Goal: Task Accomplishment & Management: Use online tool/utility

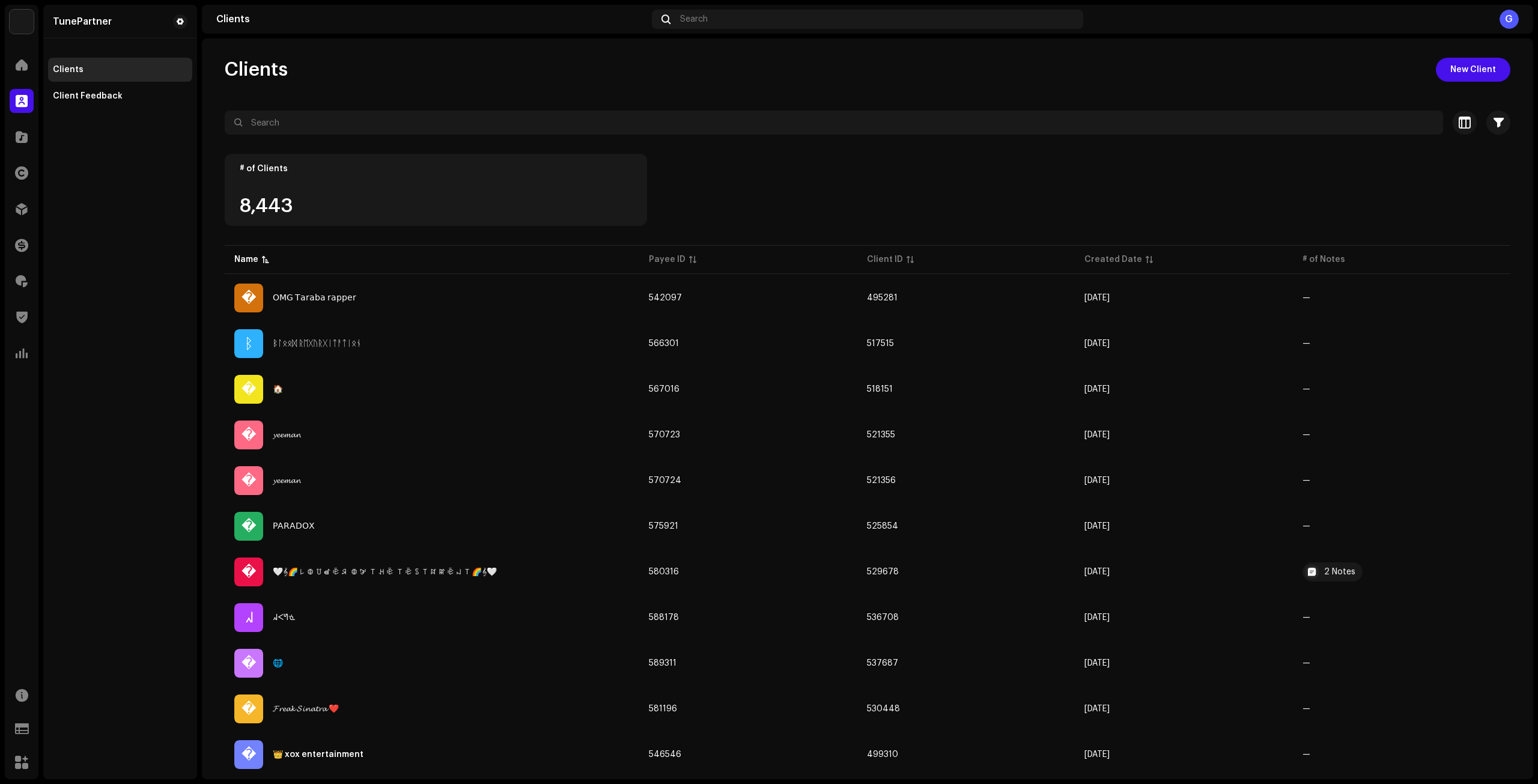
click at [321, 122] on input "text" at bounding box center [834, 122] width 1219 height 24
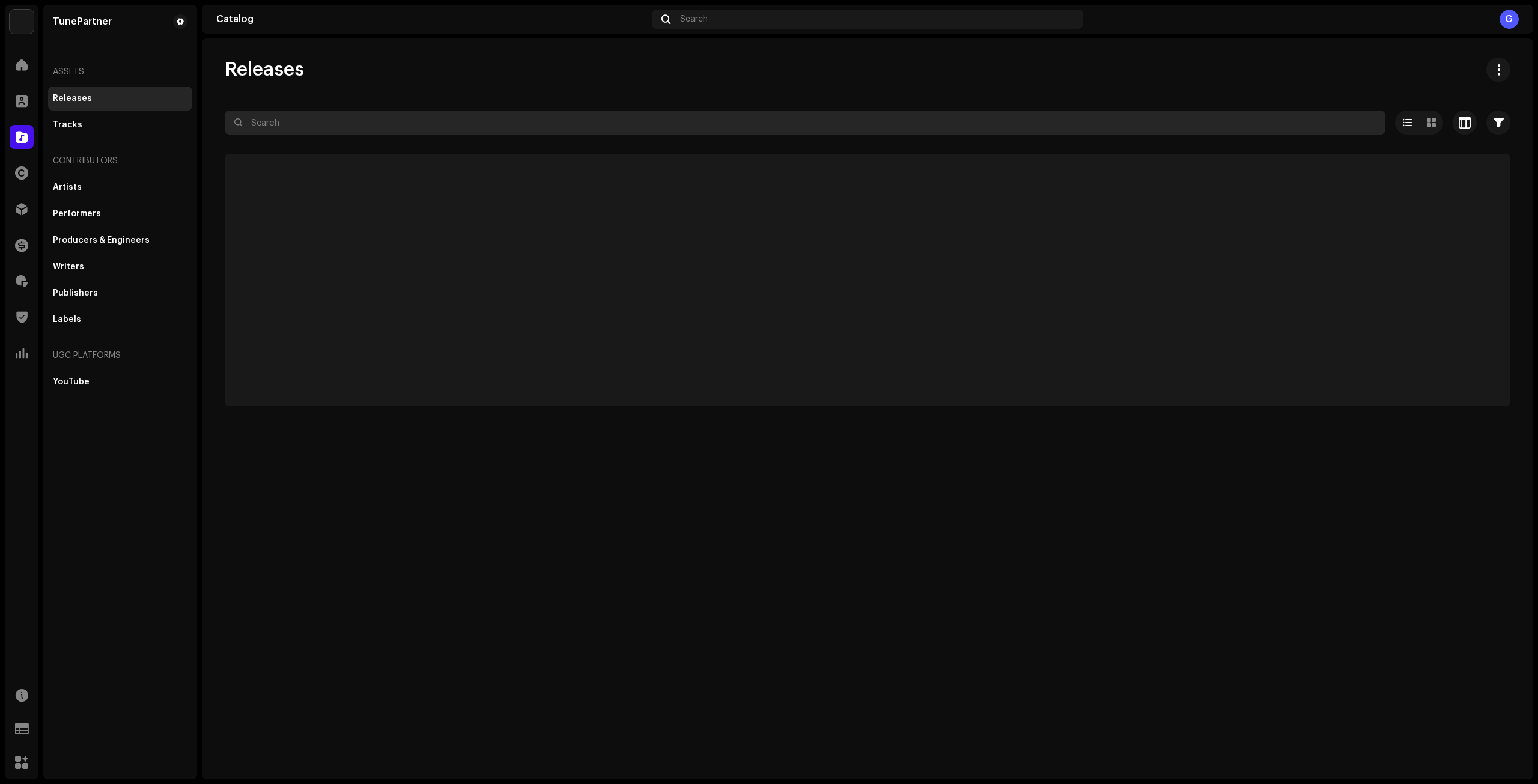
click at [321, 122] on input "text" at bounding box center [805, 122] width 1161 height 24
paste input "h"
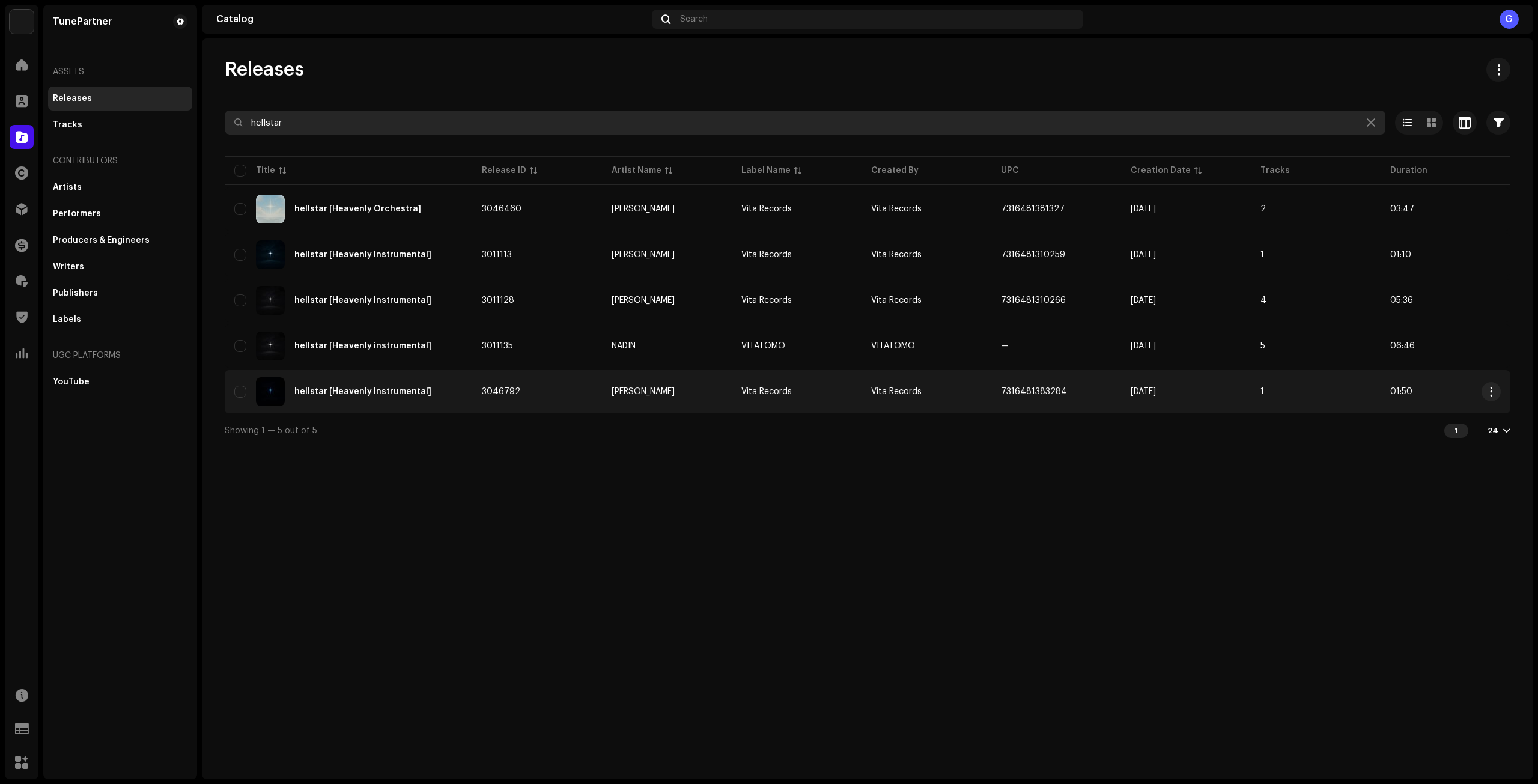
type input "hellstar"
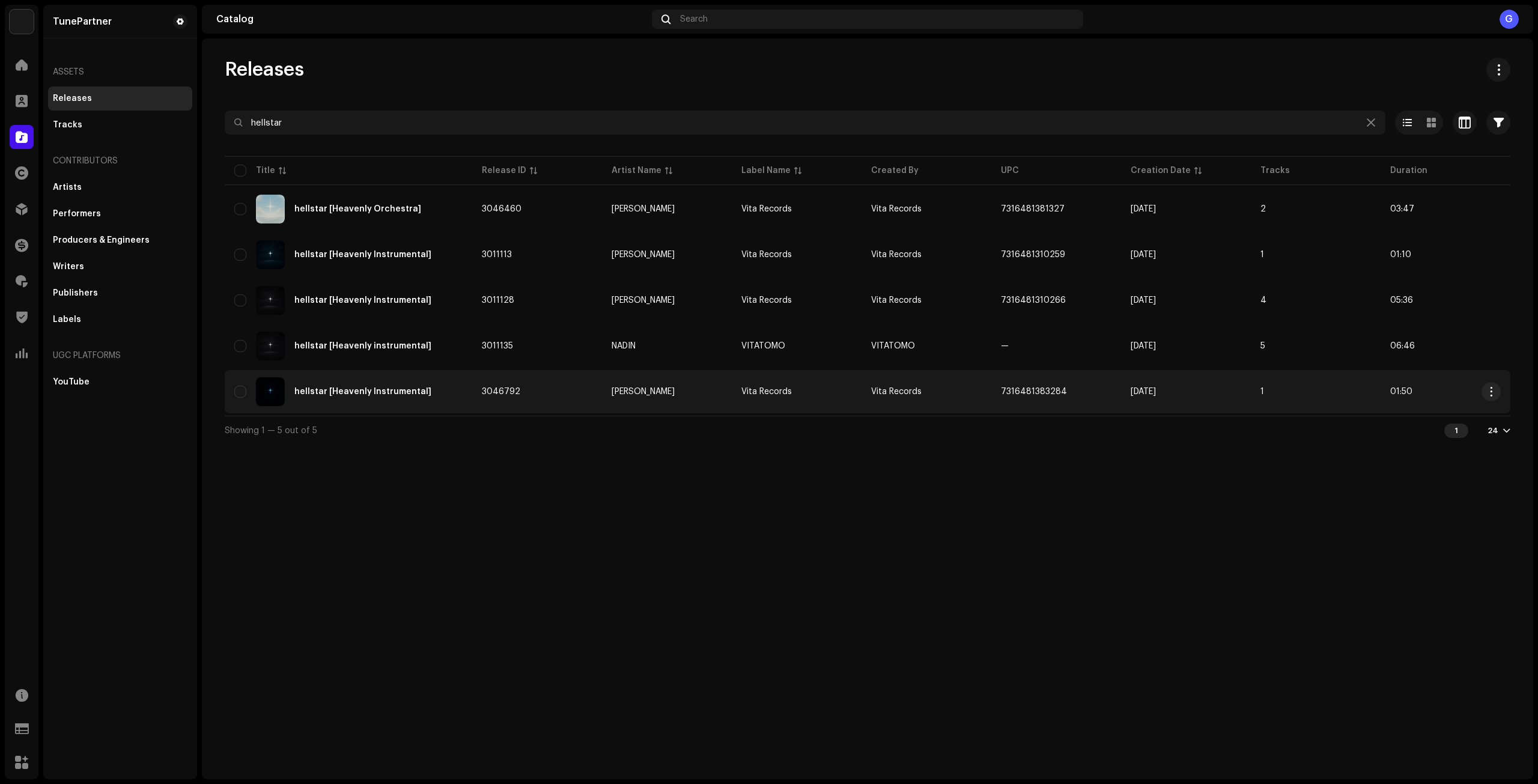
click at [545, 387] on td "3046792" at bounding box center [537, 392] width 130 height 43
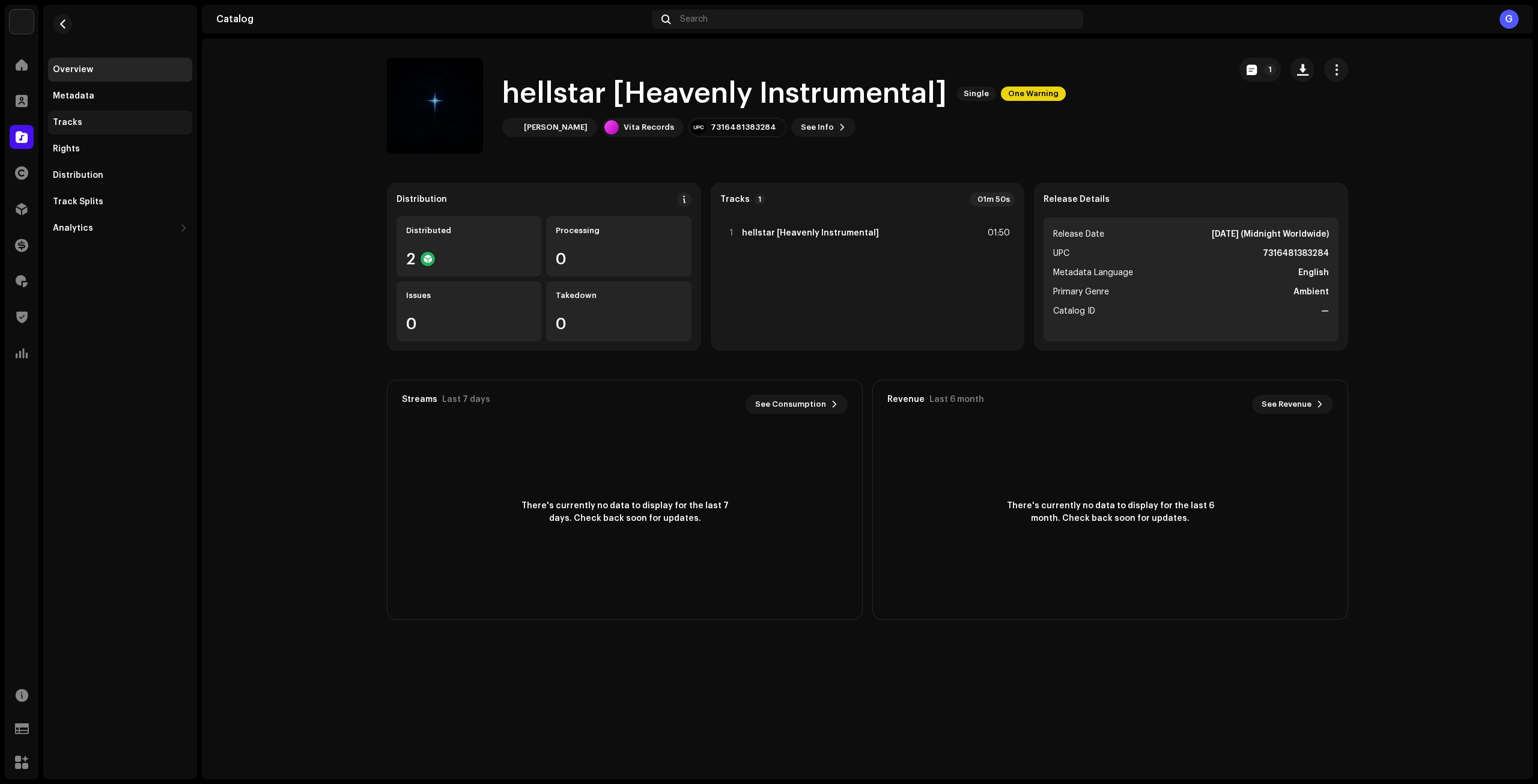
click at [62, 129] on div "Tracks" at bounding box center [120, 122] width 144 height 24
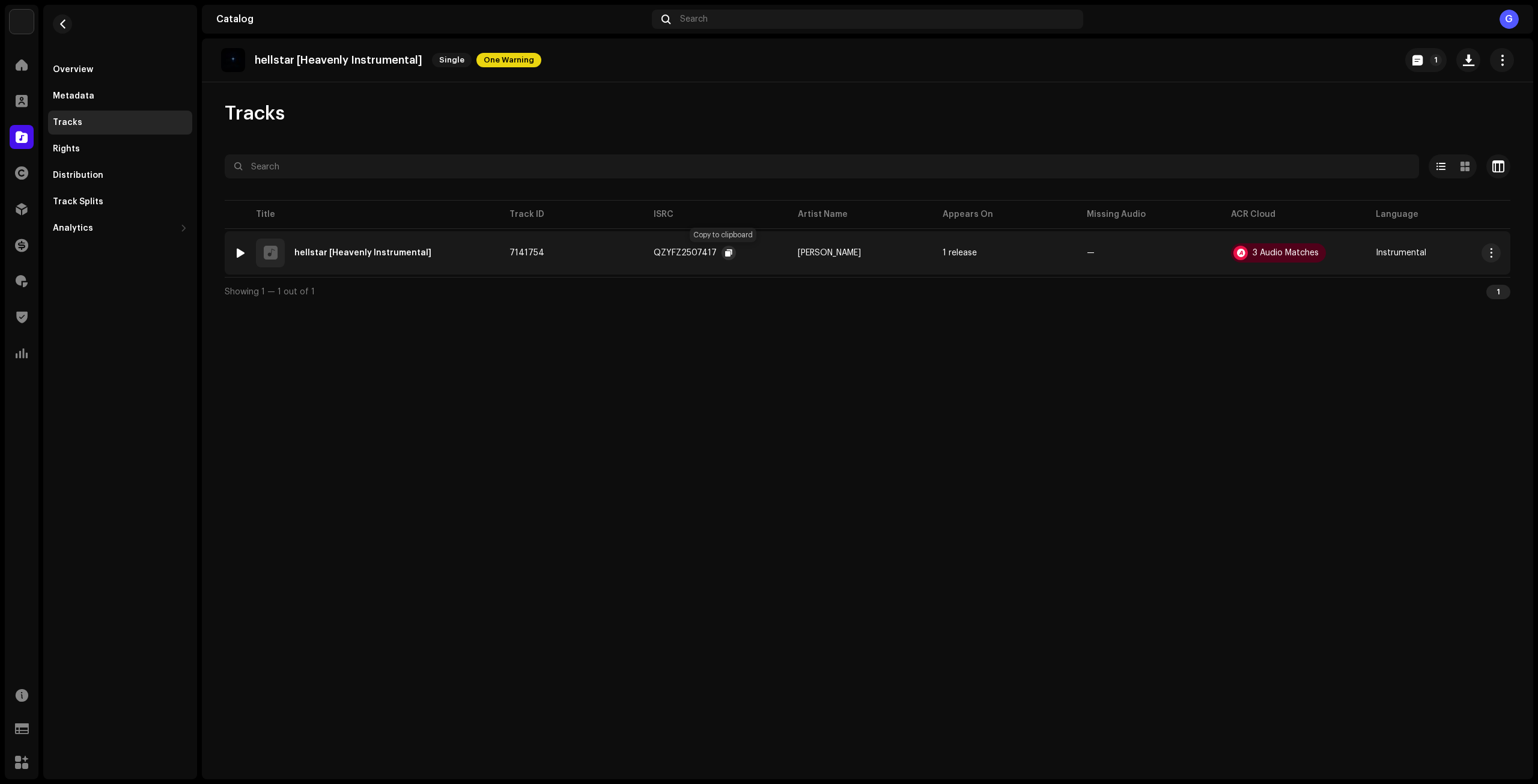
click at [727, 252] on span "button" at bounding box center [729, 253] width 7 height 10
click at [65, 20] on span "button" at bounding box center [62, 24] width 9 height 10
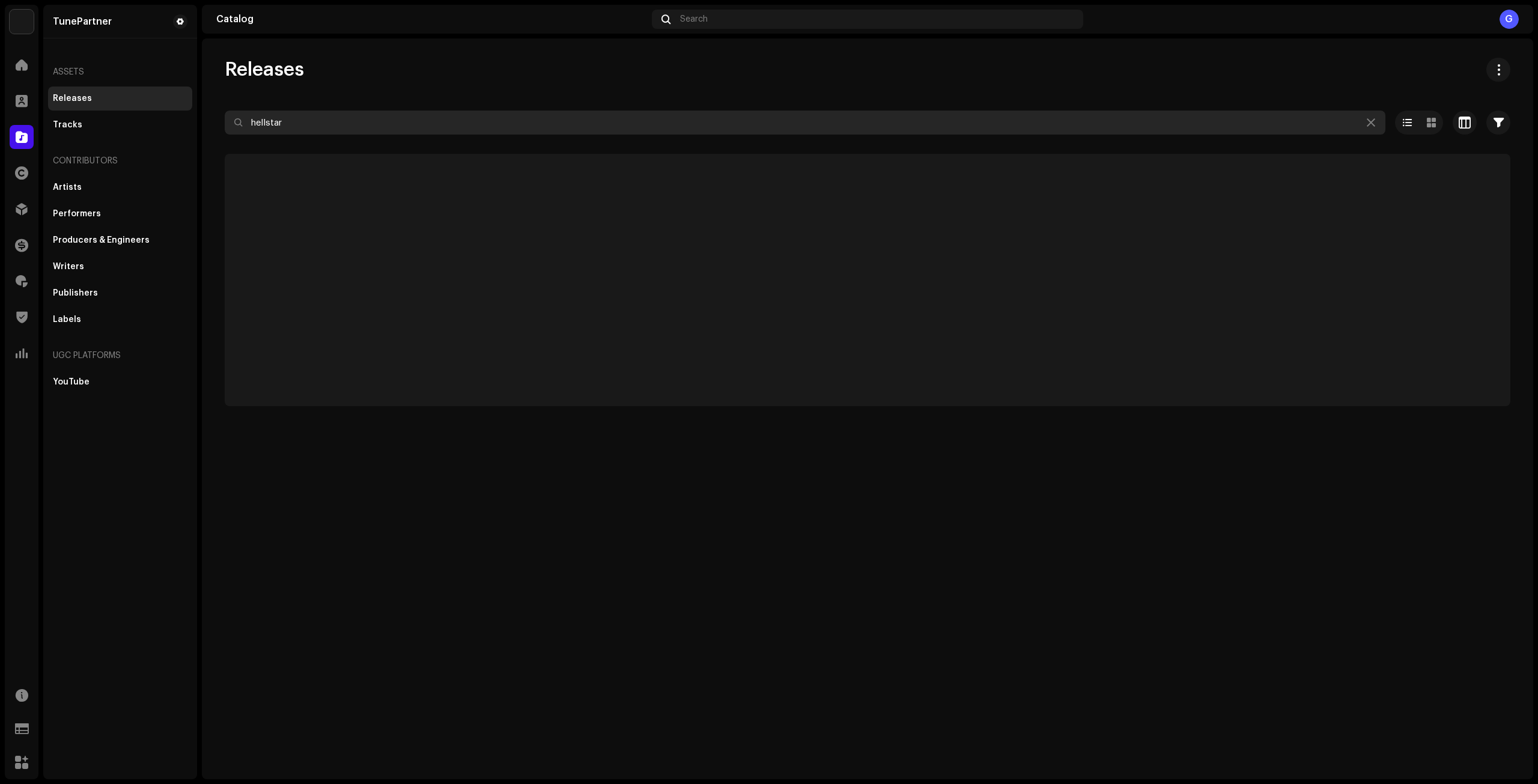
drag, startPoint x: 378, startPoint y: 138, endPoint x: 369, endPoint y: 130, distance: 12.0
click at [377, 138] on div at bounding box center [868, 144] width 1286 height 19
click at [369, 126] on input "hellstar" at bounding box center [805, 122] width 1161 height 24
paste input "QZYFZ2507417"
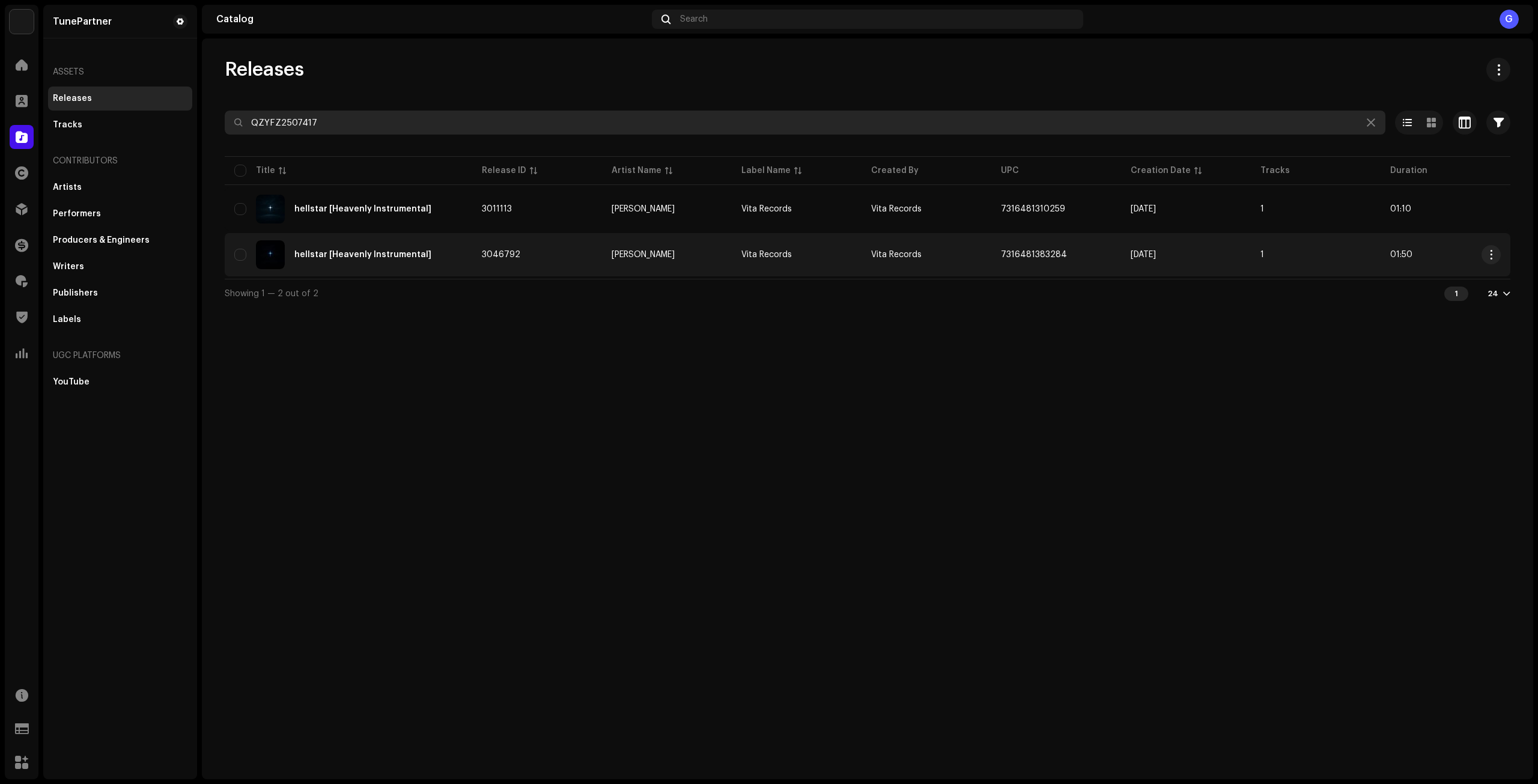
type input "QZYFZ2507417"
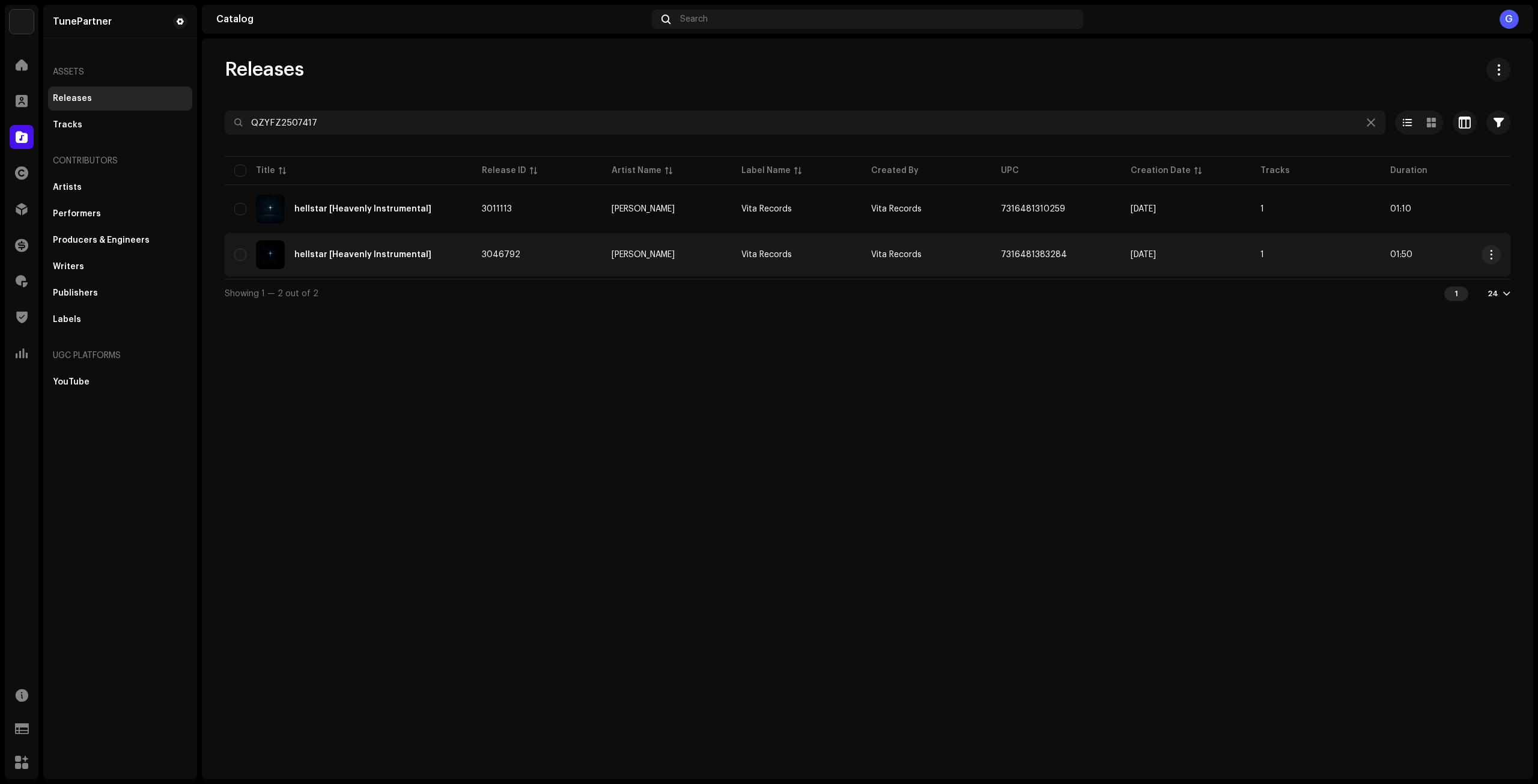
click at [557, 250] on td "3046792" at bounding box center [537, 255] width 130 height 43
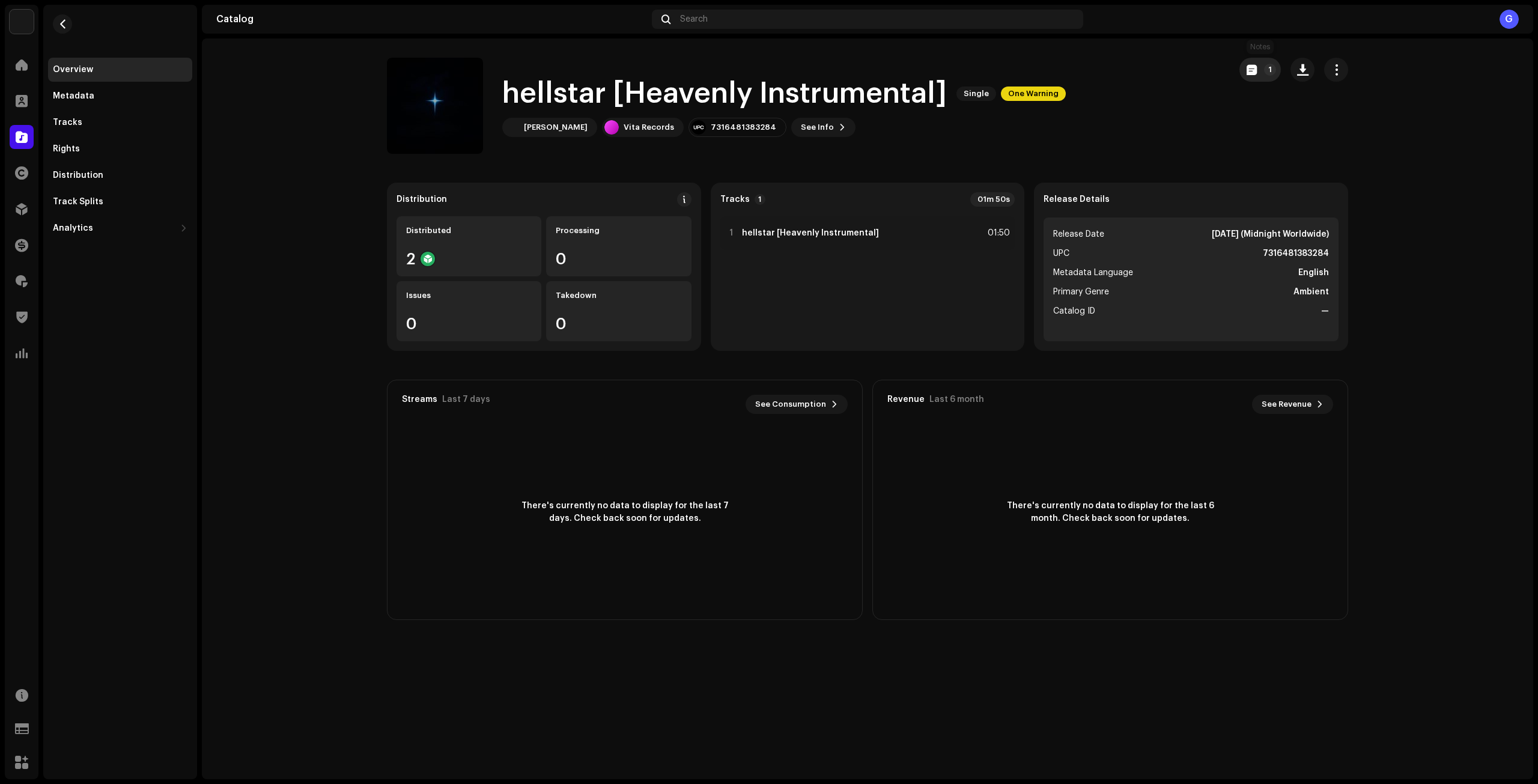
click at [1258, 71] on button "1" at bounding box center [1260, 69] width 41 height 24
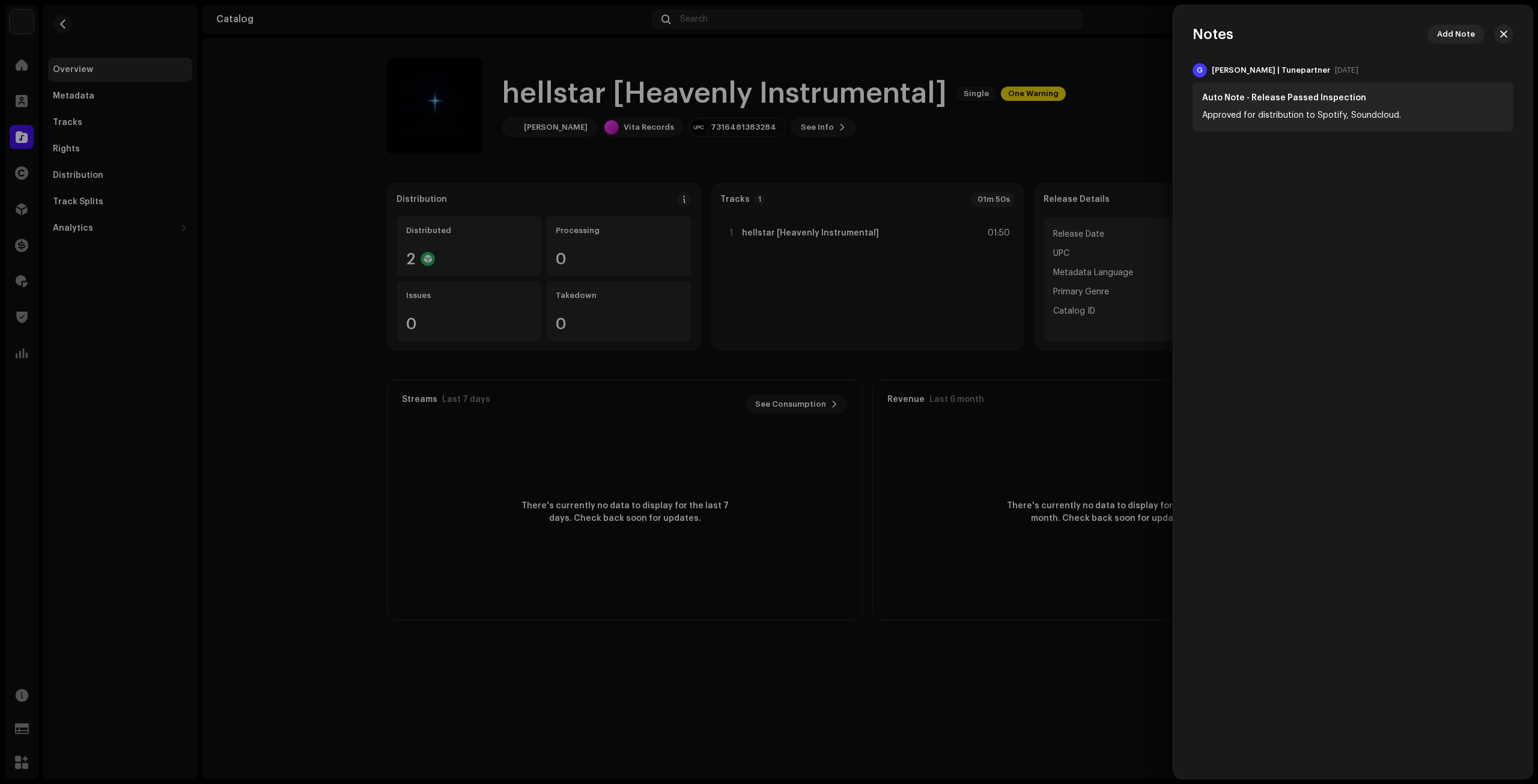
click at [1503, 34] on span "button" at bounding box center [1504, 34] width 7 height 10
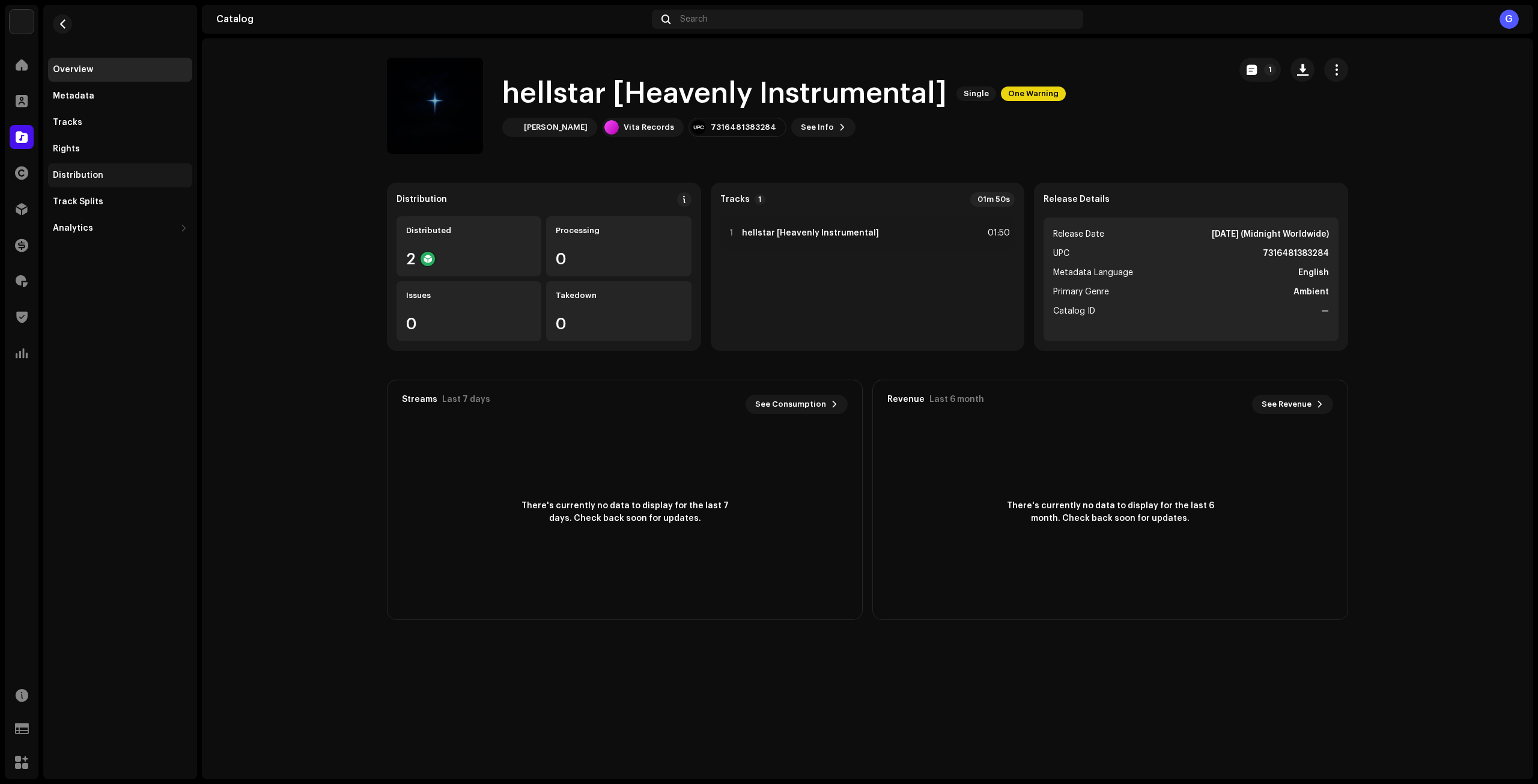
click at [117, 174] on div "Distribution" at bounding box center [120, 175] width 134 height 10
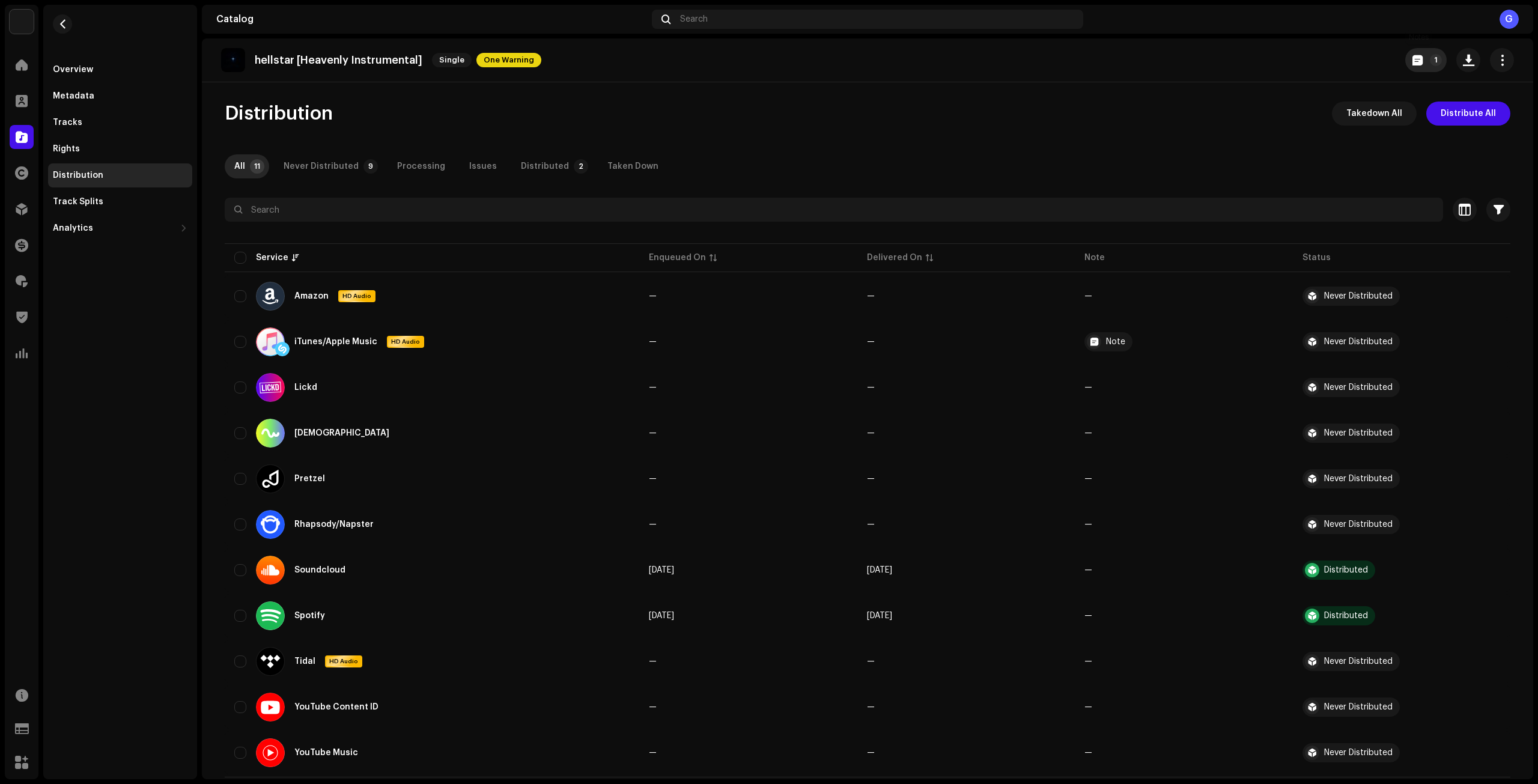
click at [1438, 54] on button "1" at bounding box center [1426, 60] width 41 height 24
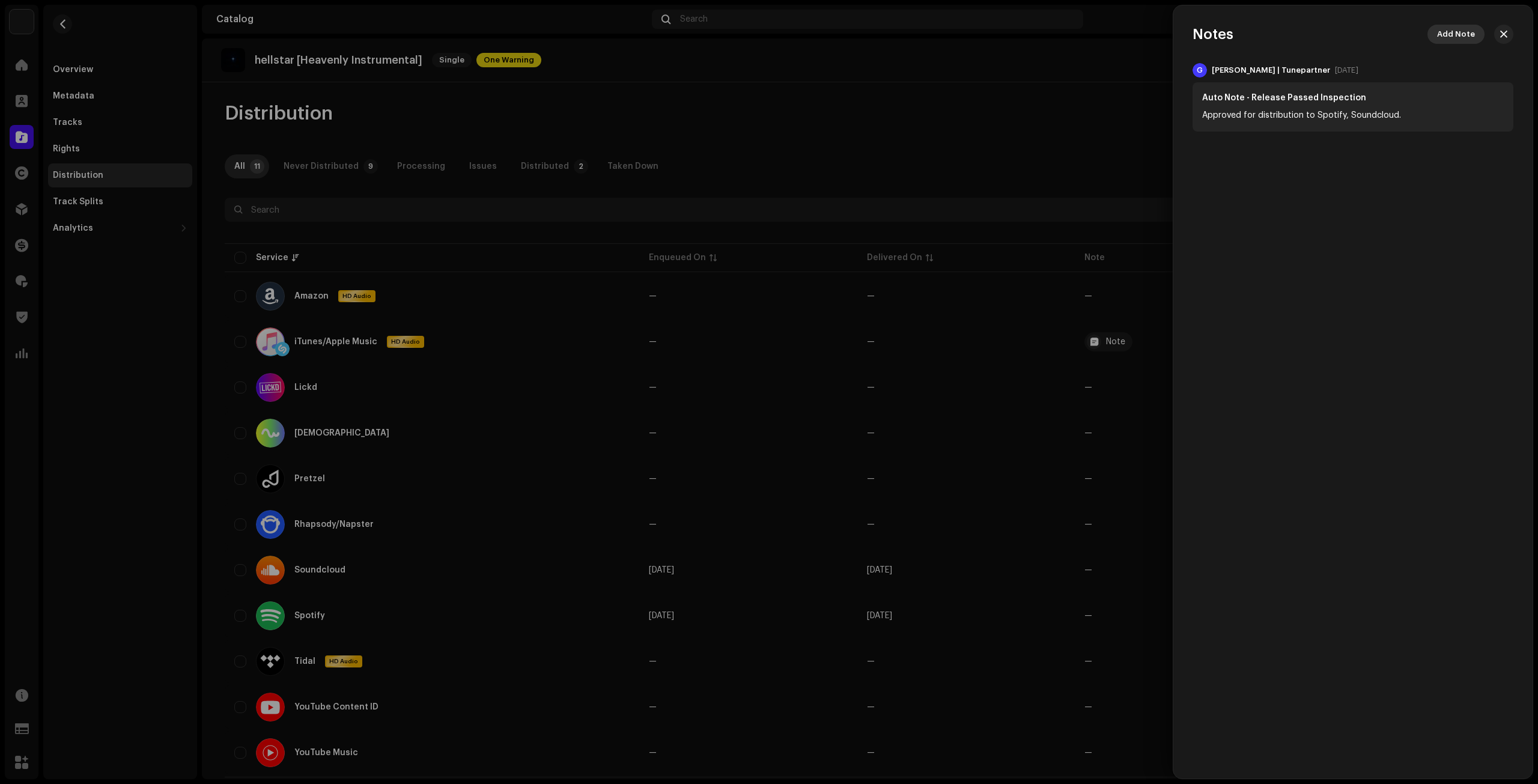
click at [1467, 33] on span "Add Note" at bounding box center [1457, 34] width 38 height 24
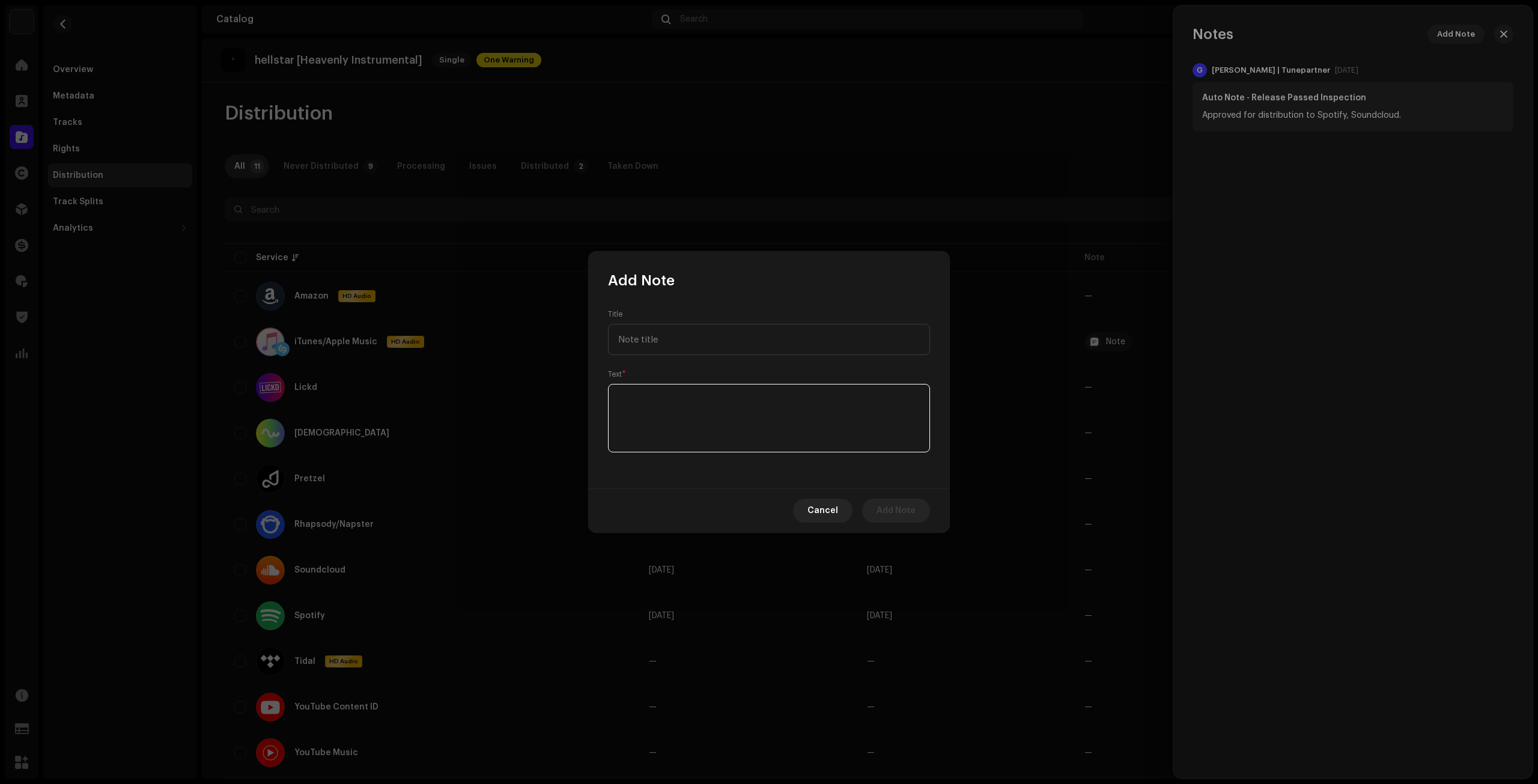
click at [737, 414] on textarea at bounding box center [769, 417] width 322 height 69
type textarea "Taken down, will use the old one."
click at [912, 519] on span "Add Note" at bounding box center [896, 510] width 39 height 24
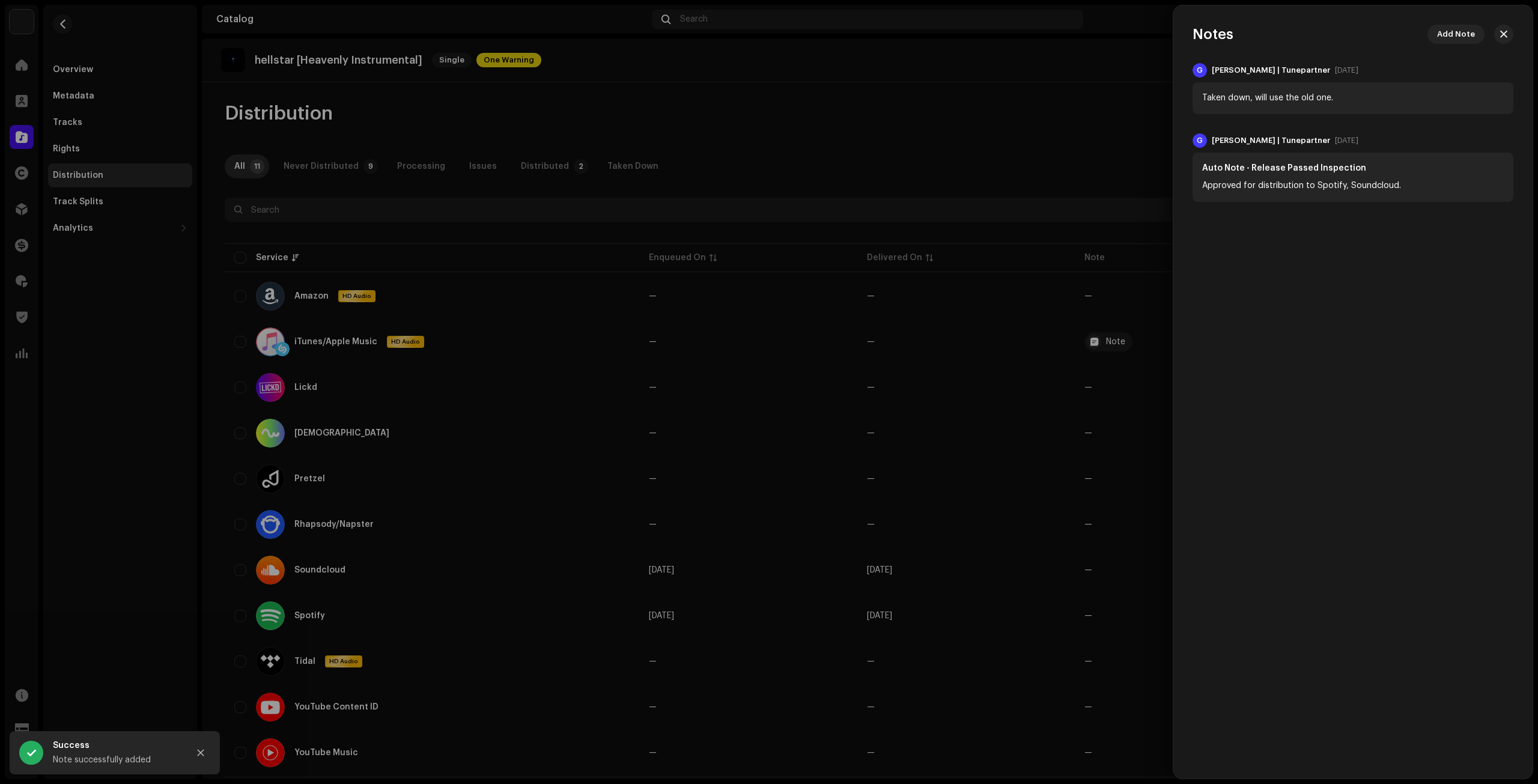
drag, startPoint x: 1020, startPoint y: 71, endPoint x: 943, endPoint y: 83, distance: 77.9
click at [1019, 71] on div at bounding box center [769, 392] width 1538 height 784
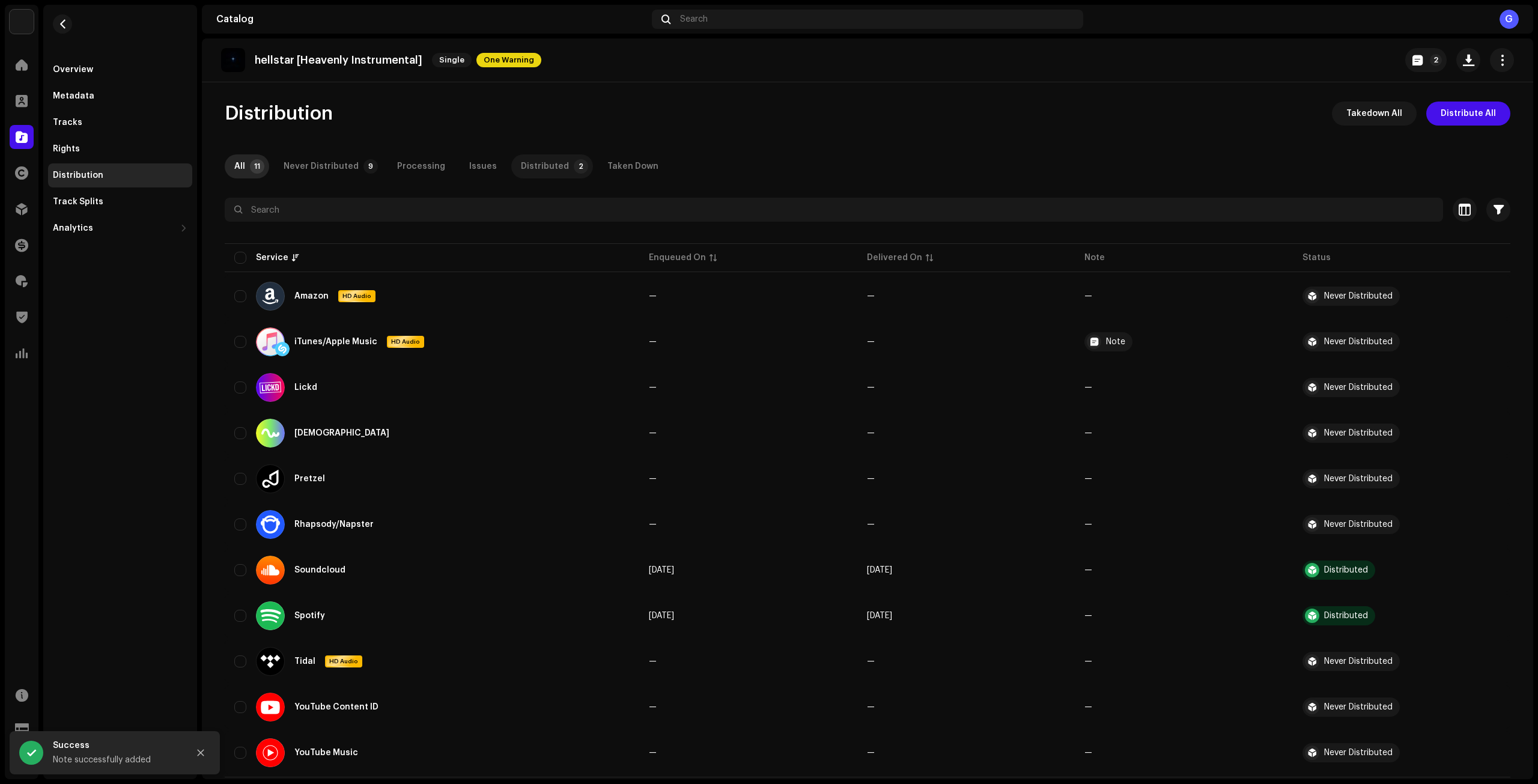
click at [545, 167] on div "Distributed" at bounding box center [545, 166] width 48 height 24
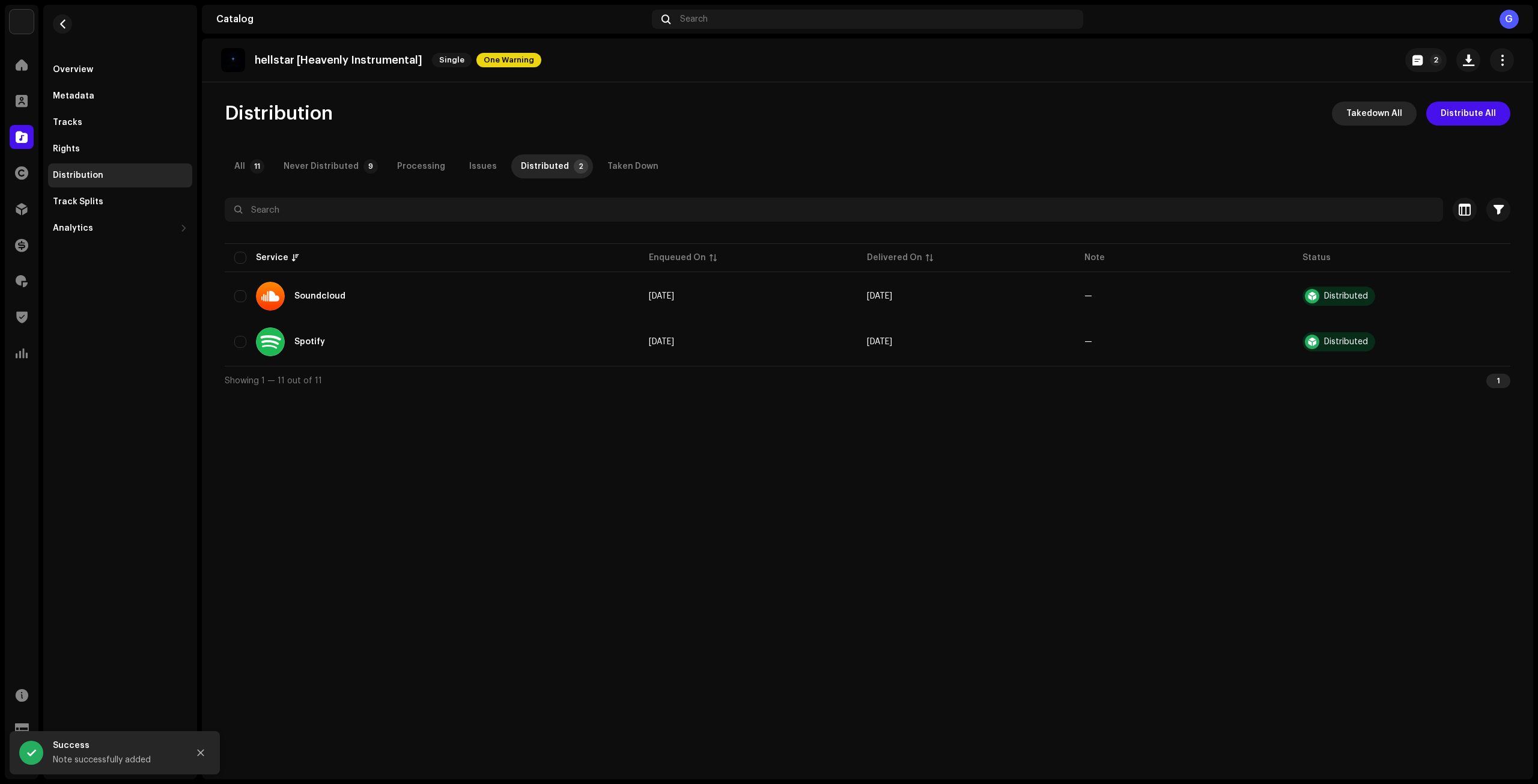
click at [1392, 111] on span "Takedown All" at bounding box center [1374, 113] width 56 height 24
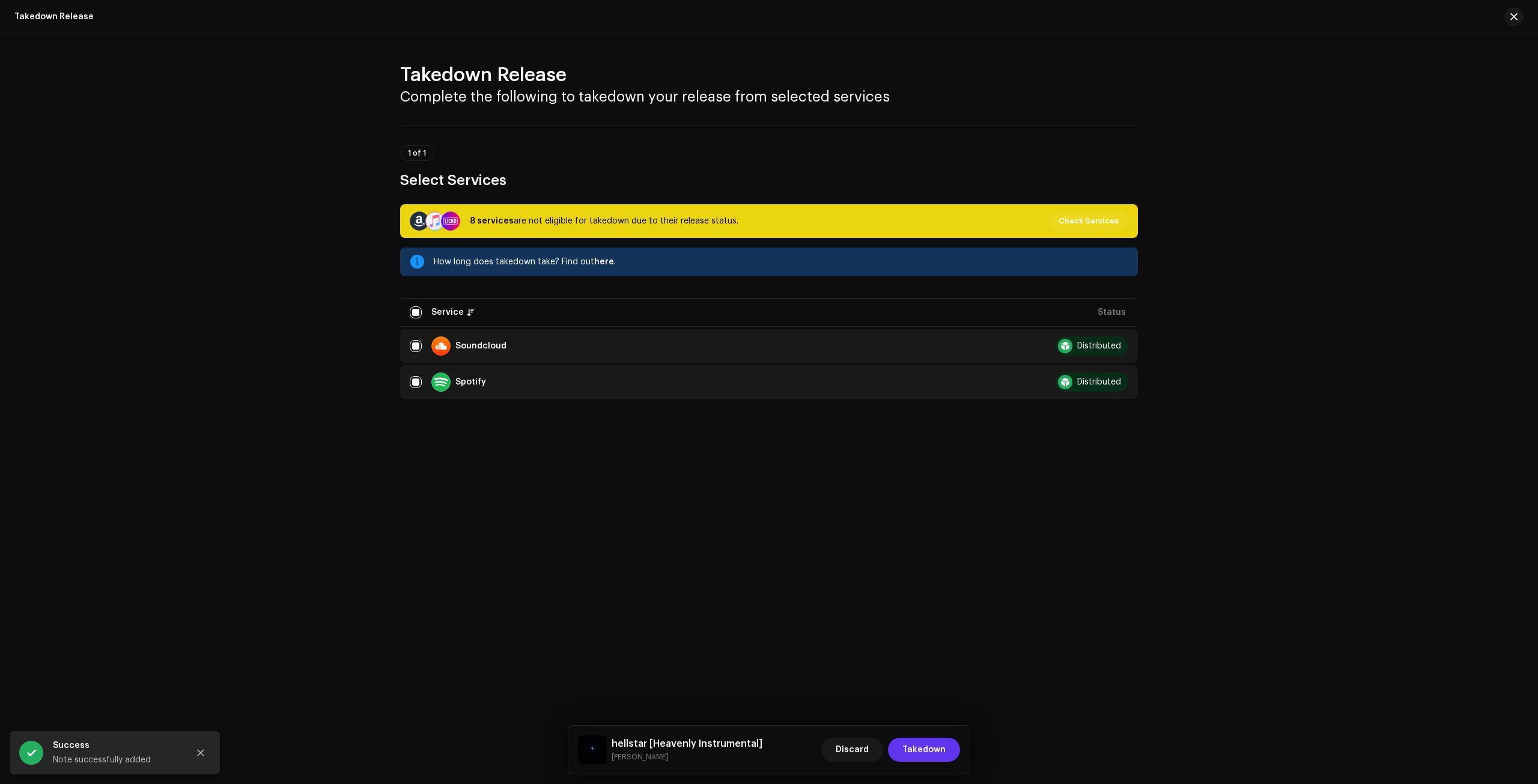
click at [922, 749] on span "Takedown" at bounding box center [924, 749] width 43 height 24
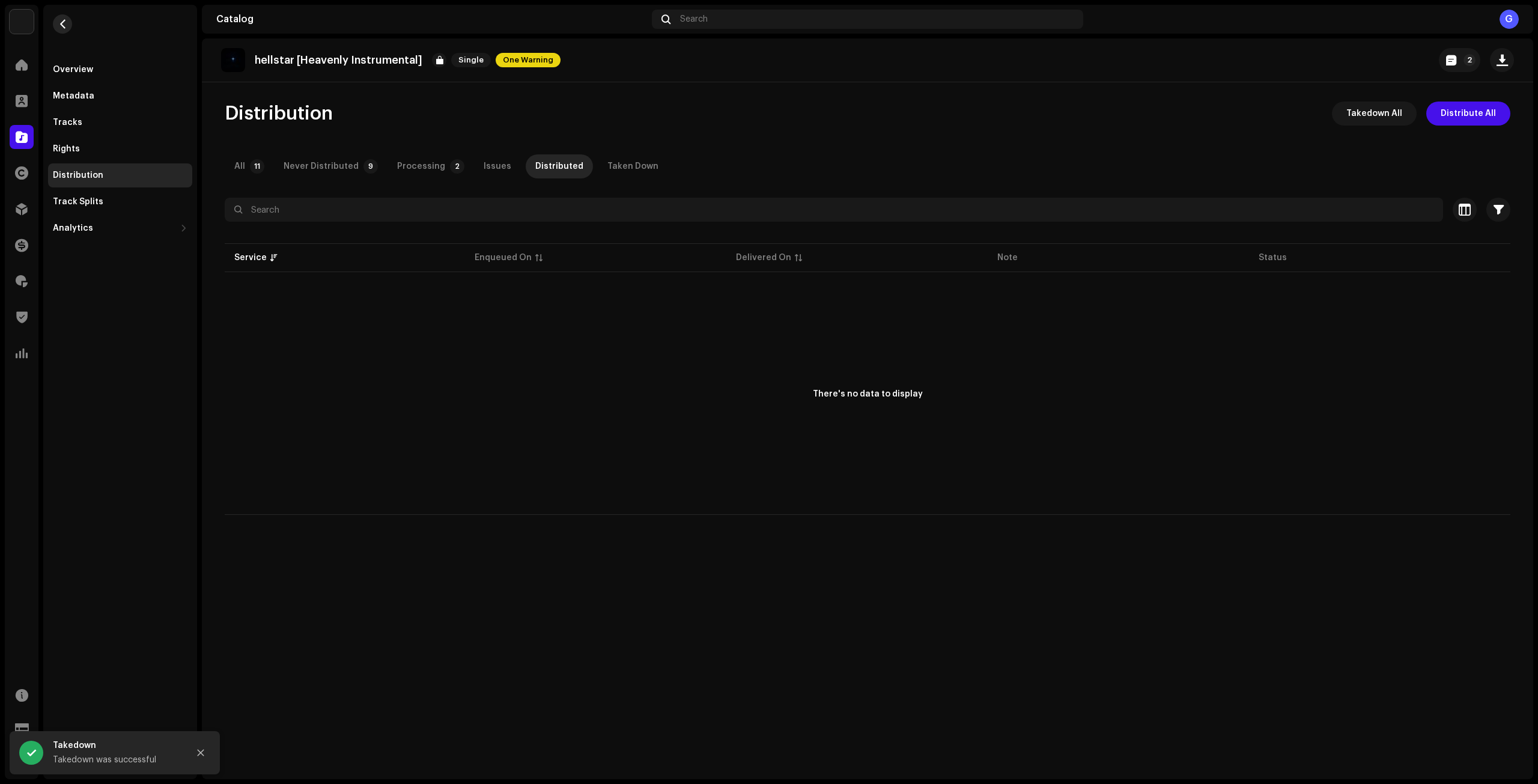
click at [60, 24] on span "button" at bounding box center [62, 24] width 9 height 10
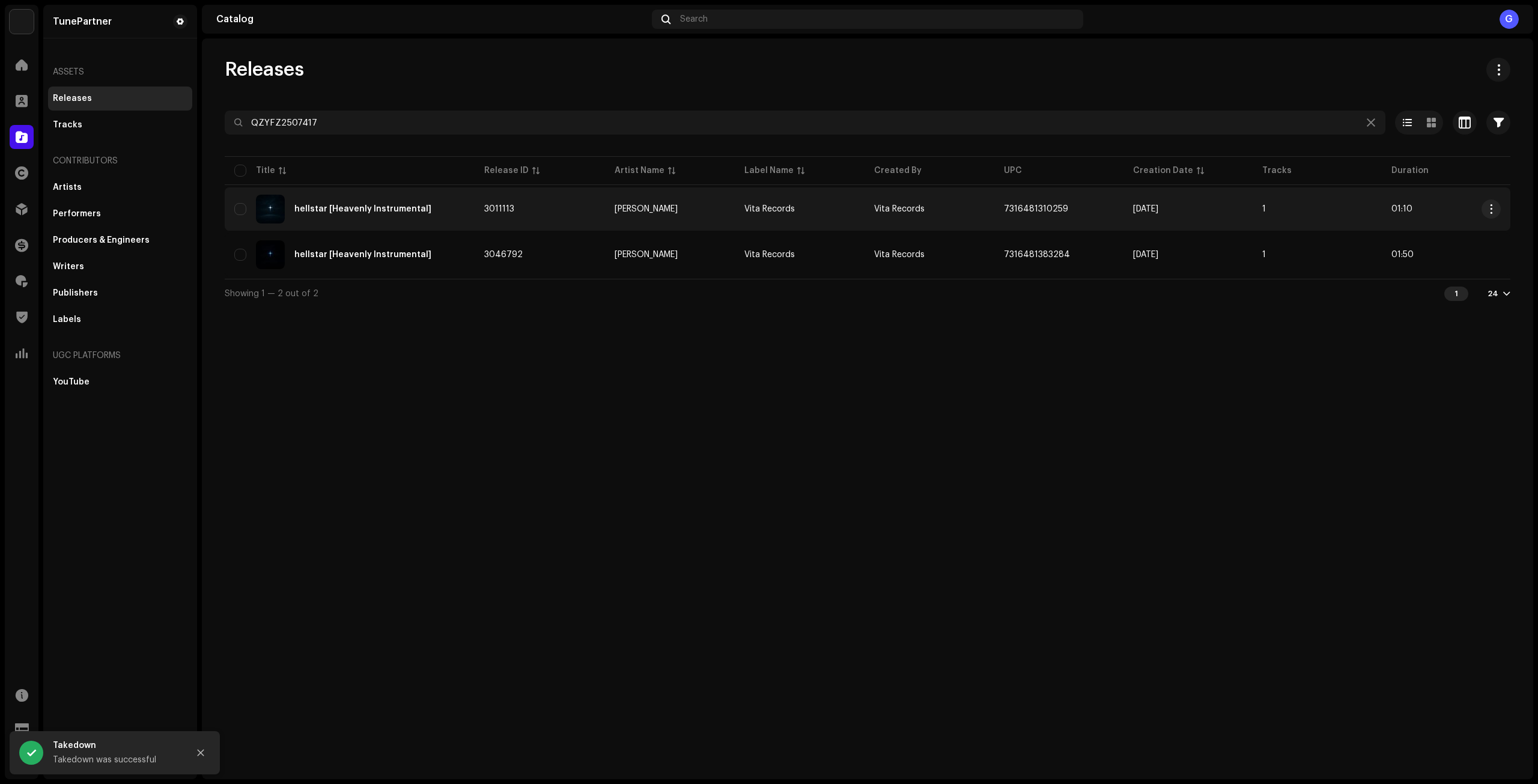
click at [476, 217] on td "3011113" at bounding box center [540, 209] width 130 height 43
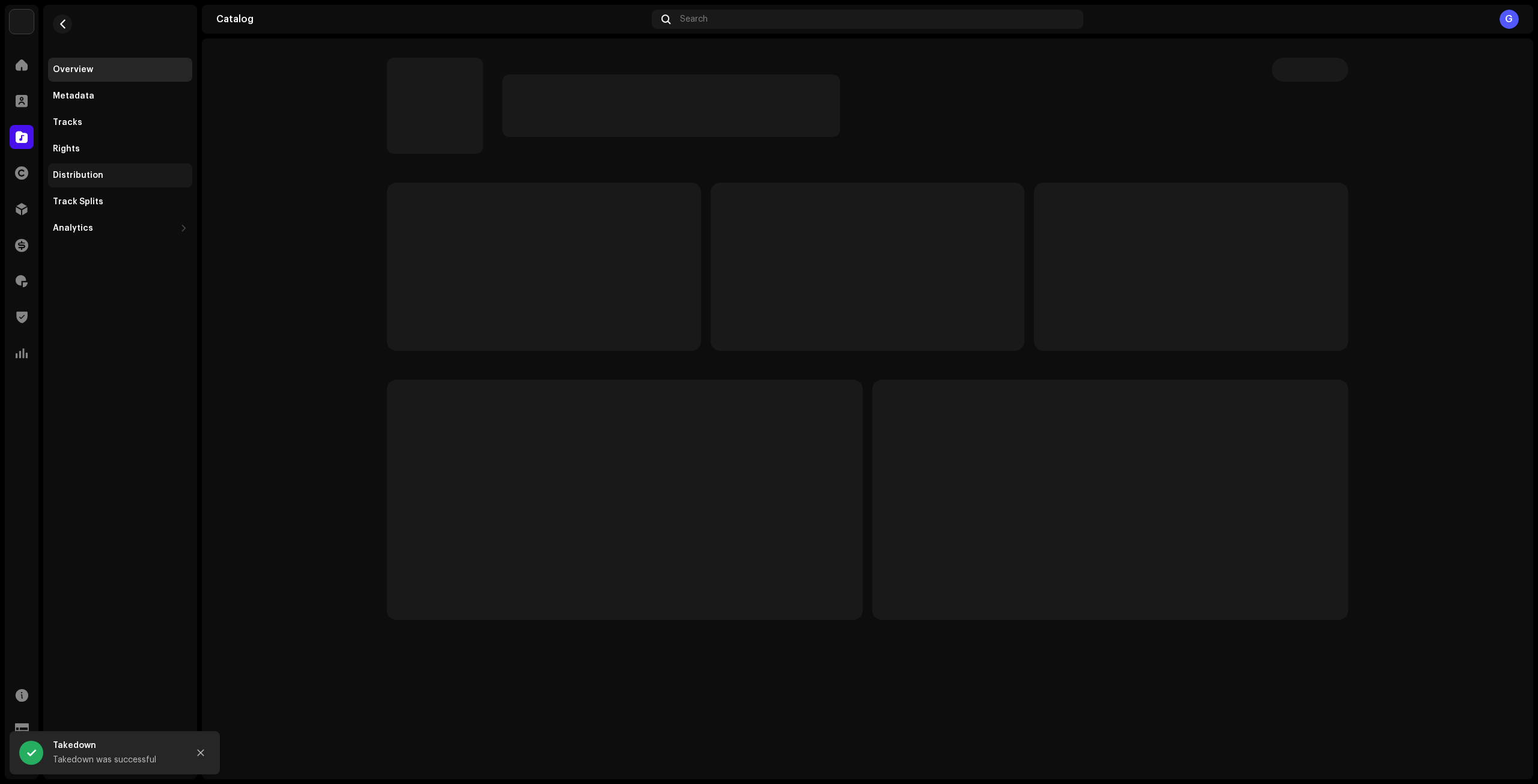
click at [117, 173] on div "Distribution" at bounding box center [120, 175] width 134 height 10
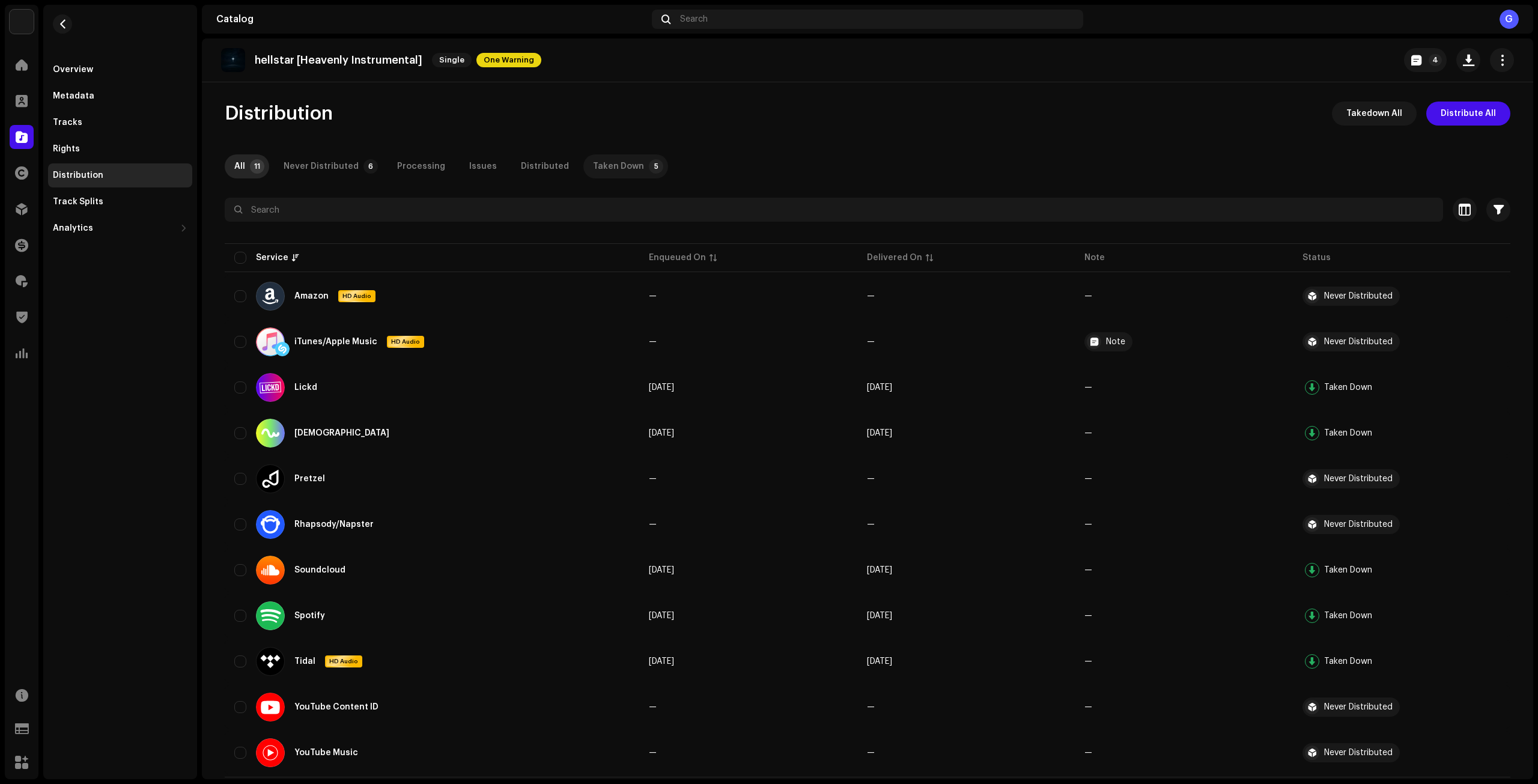
click at [605, 166] on div "Taken Down" at bounding box center [618, 166] width 51 height 24
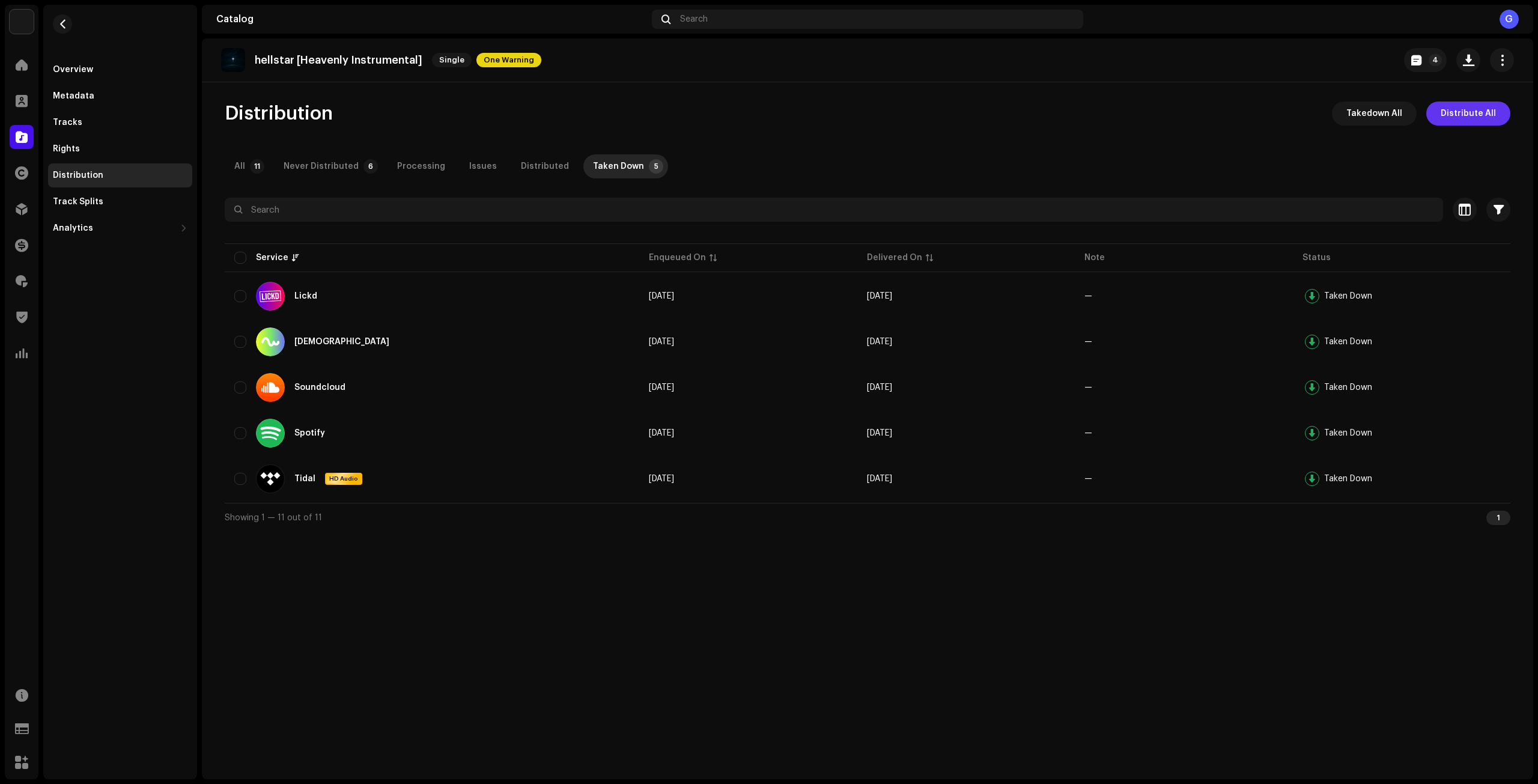
click at [1486, 115] on span "Distribute All" at bounding box center [1468, 113] width 55 height 24
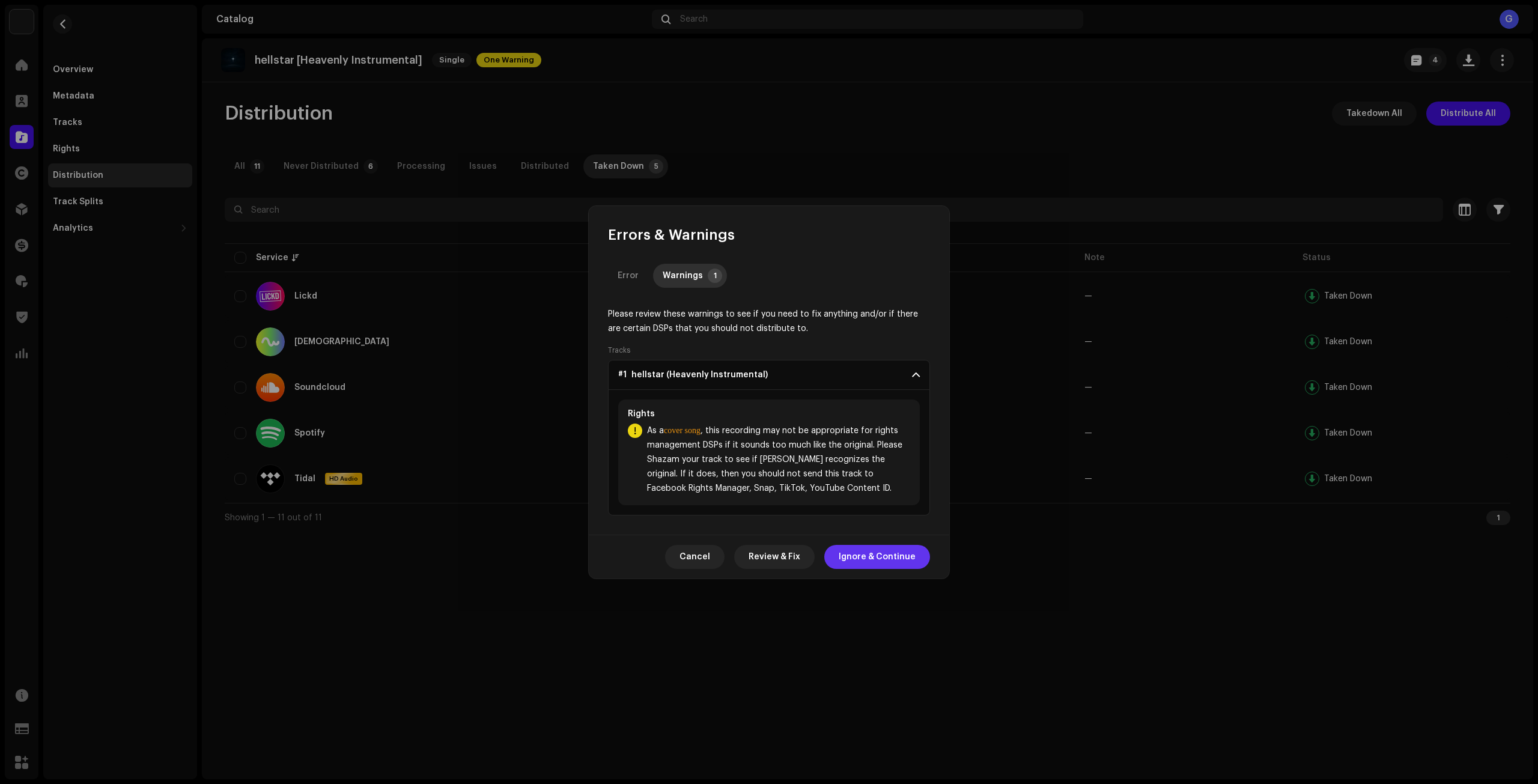
click at [879, 556] on span "Ignore & Continue" at bounding box center [877, 557] width 77 height 24
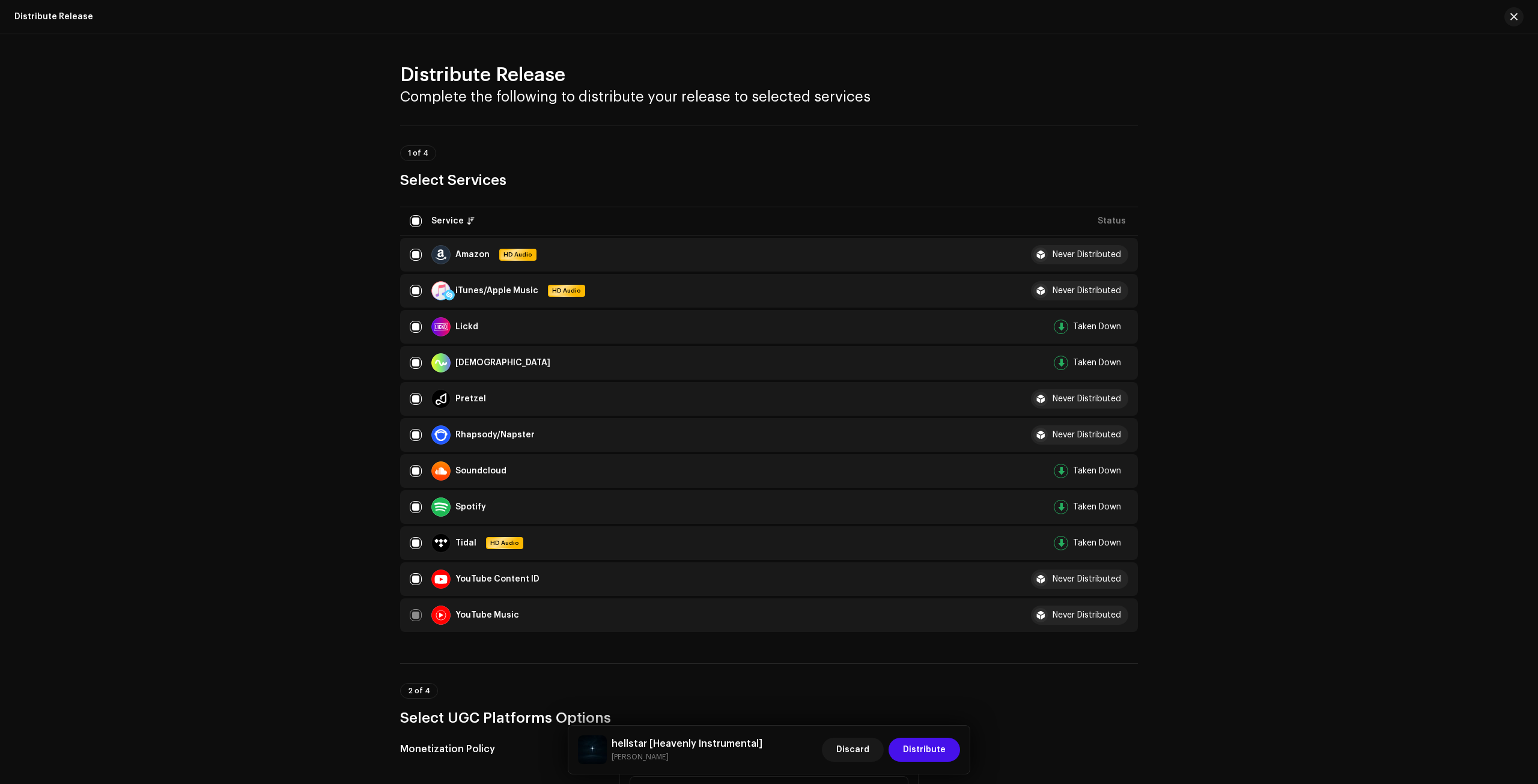
click at [413, 213] on table "Service Status Amazon HD Audio Never Distributed iTunes/Apple Music HD Audio Ne…" at bounding box center [769, 419] width 738 height 430
click at [420, 224] on table "Service Status Amazon HD Audio Never Distributed iTunes/Apple Music HD Audio Ne…" at bounding box center [769, 419] width 738 height 430
click at [416, 219] on input "checkbox" at bounding box center [416, 221] width 12 height 12
checkbox input "false"
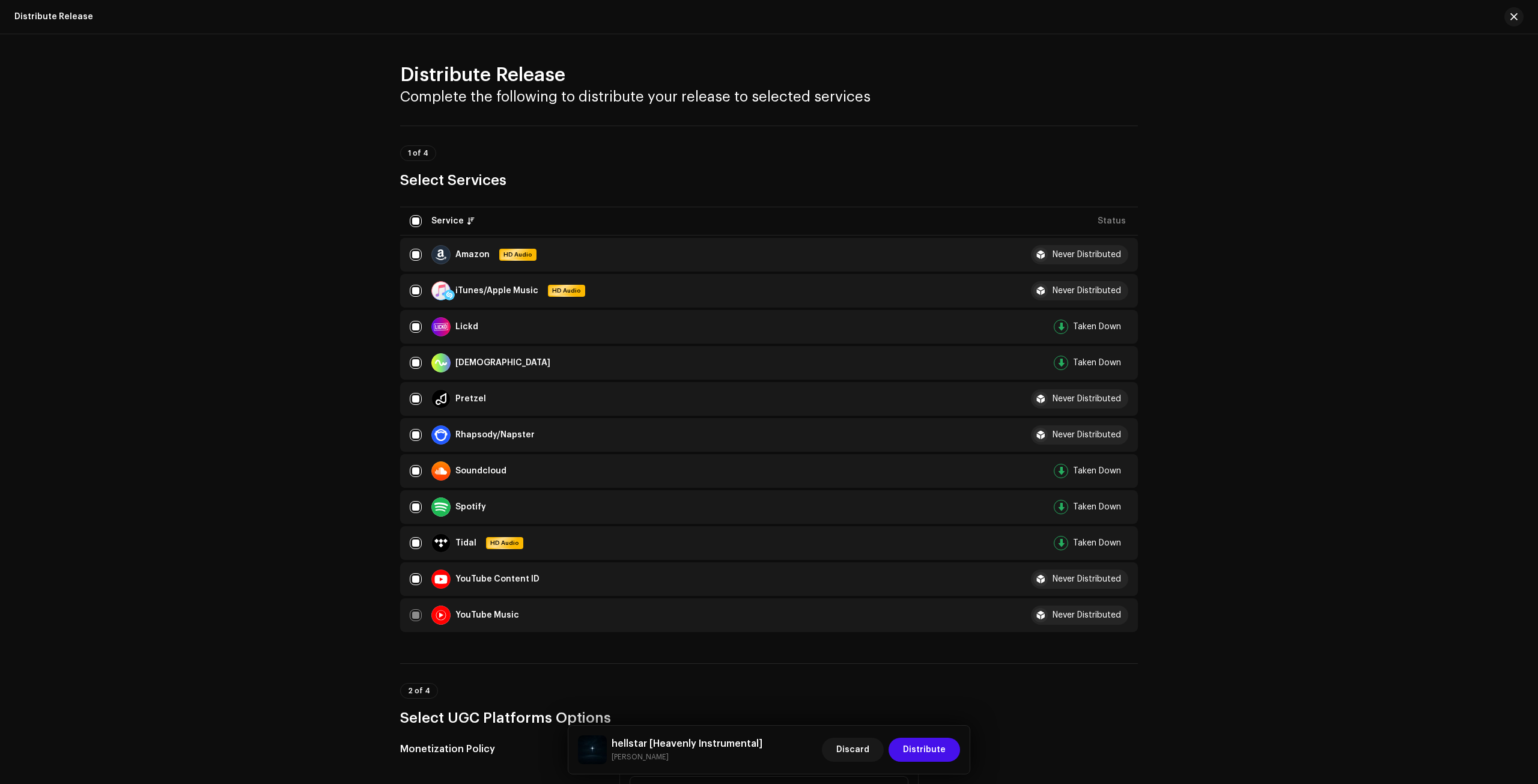
checkbox input "false"
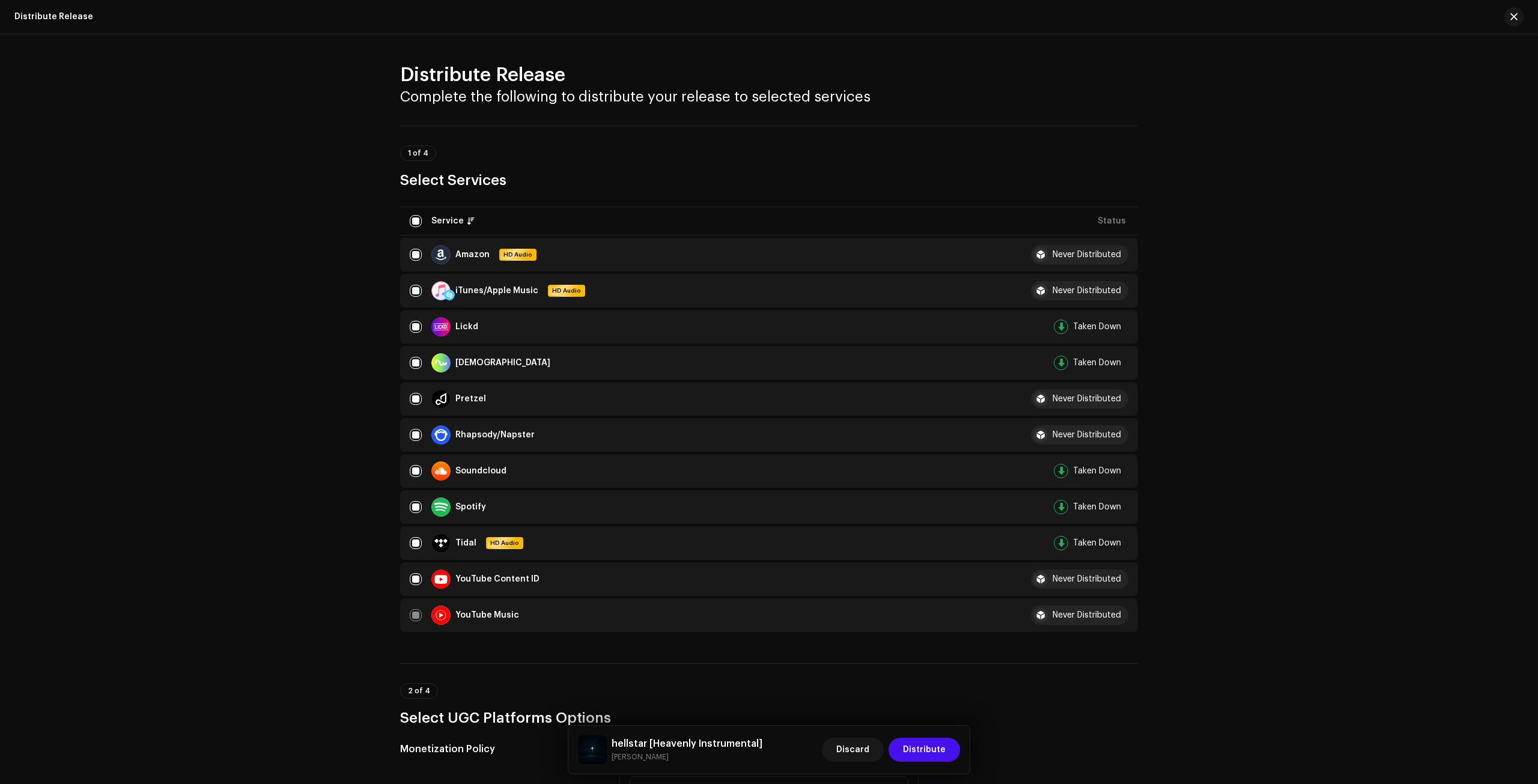
checkbox input "false"
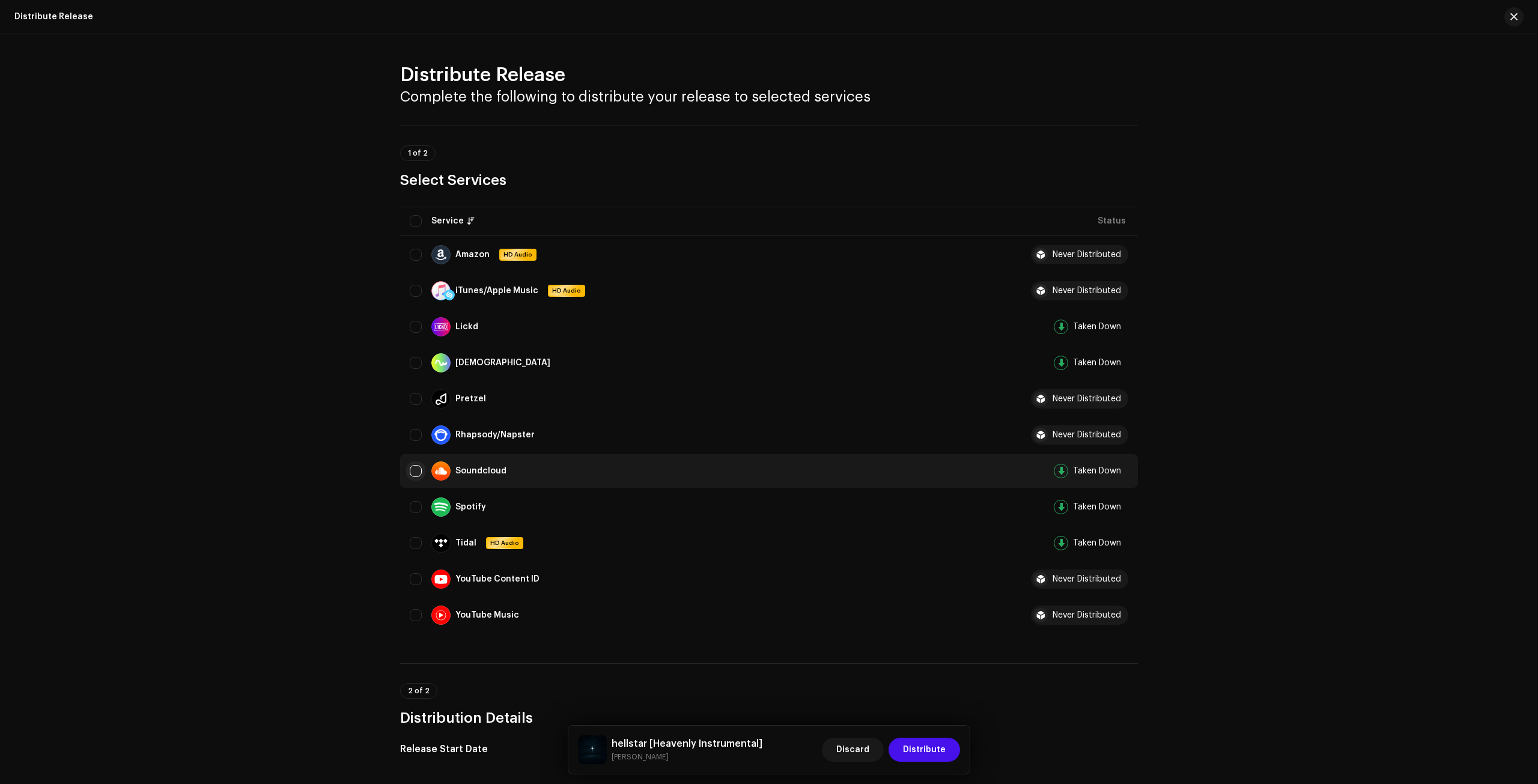
drag, startPoint x: 410, startPoint y: 470, endPoint x: 416, endPoint y: 498, distance: 28.6
click at [411, 470] on input "Row Unselected" at bounding box center [416, 471] width 12 height 12
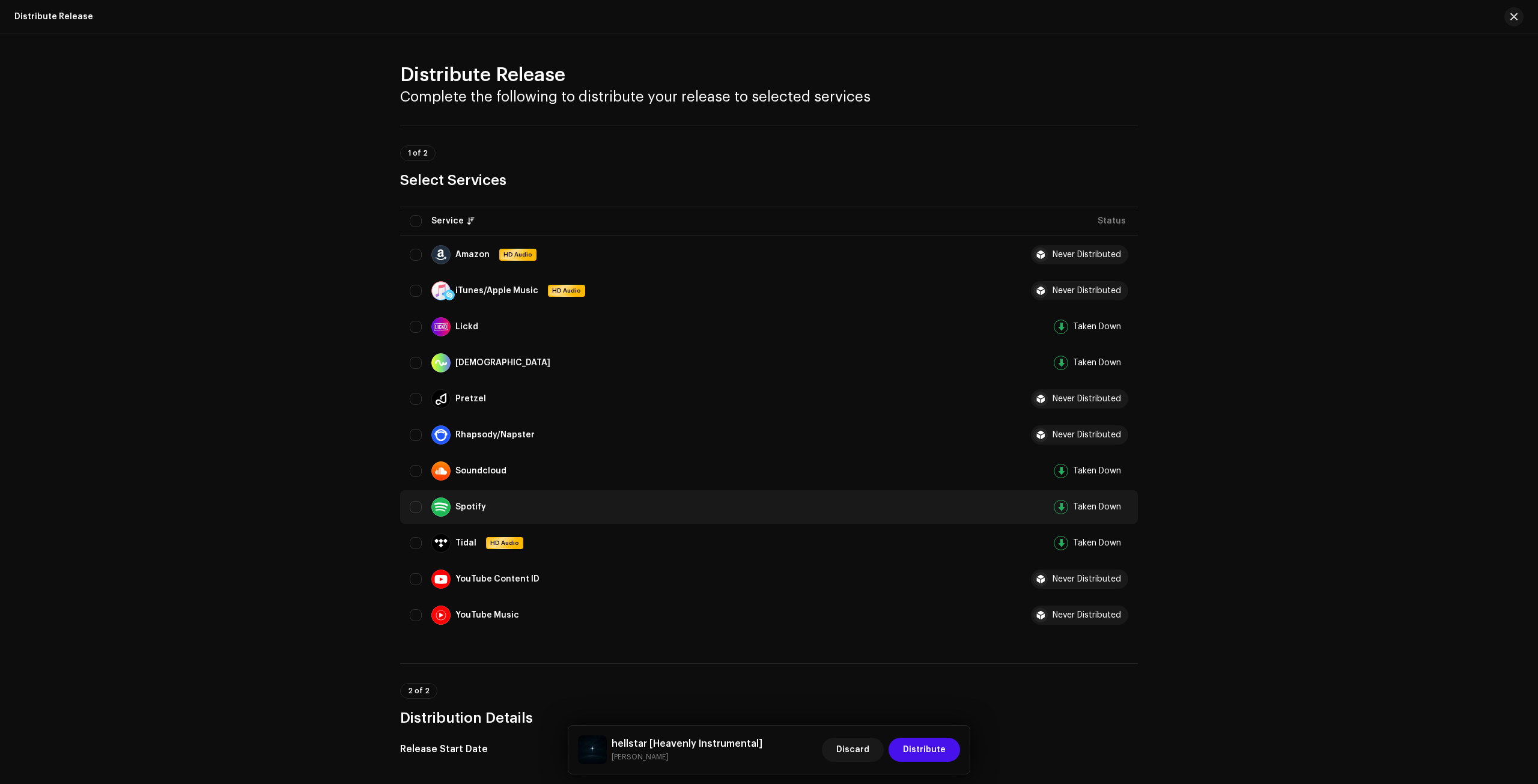
checkbox input "true"
click at [411, 506] on input "Row Unselected" at bounding box center [416, 507] width 12 height 12
checkbox input "true"
click at [929, 743] on span "Distribute" at bounding box center [924, 749] width 43 height 24
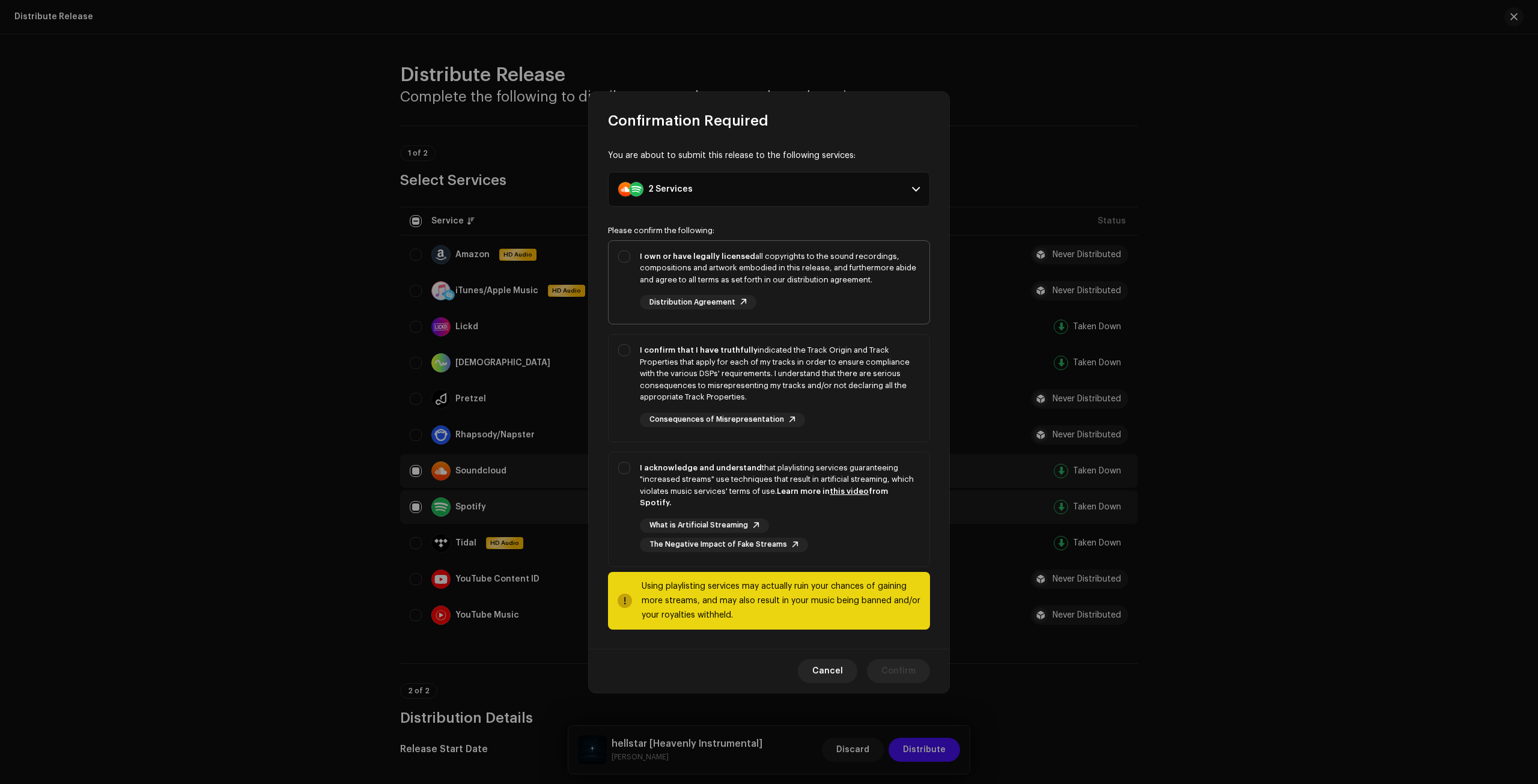
click at [640, 272] on div "I own or have legally licensed all copyrights to the sound recordings, composit…" at bounding box center [780, 268] width 280 height 35
checkbox input "true"
click at [644, 360] on div "I confirm that I have truthfully indicated the Track Origin and Track Propertie…" at bounding box center [780, 373] width 280 height 59
checkbox input "true"
click at [627, 460] on div "I acknowledge and understand that playlisting services guaranteeing "increased …" at bounding box center [769, 506] width 321 height 109
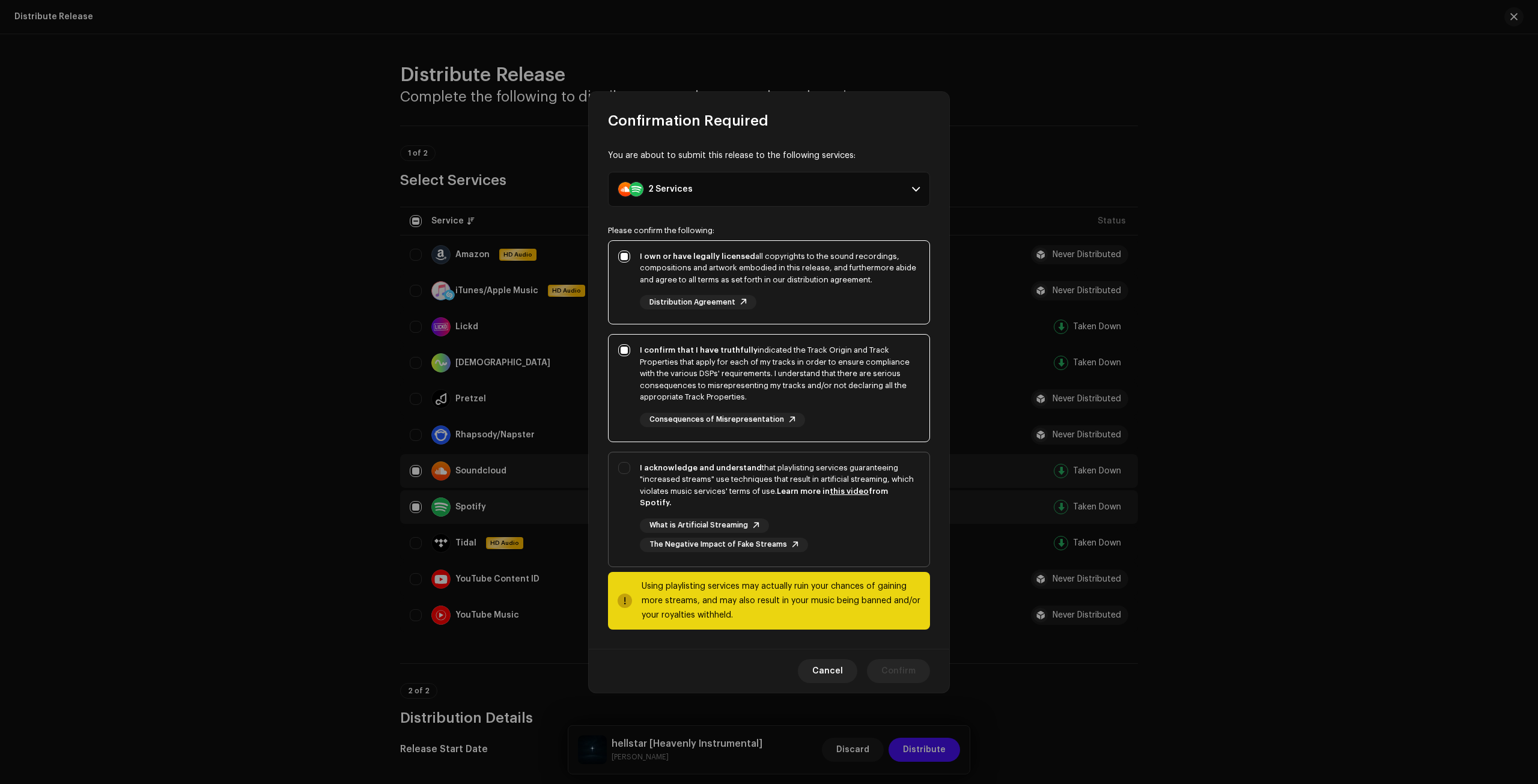
checkbox input "true"
click at [896, 659] on span "Confirm" at bounding box center [898, 671] width 34 height 24
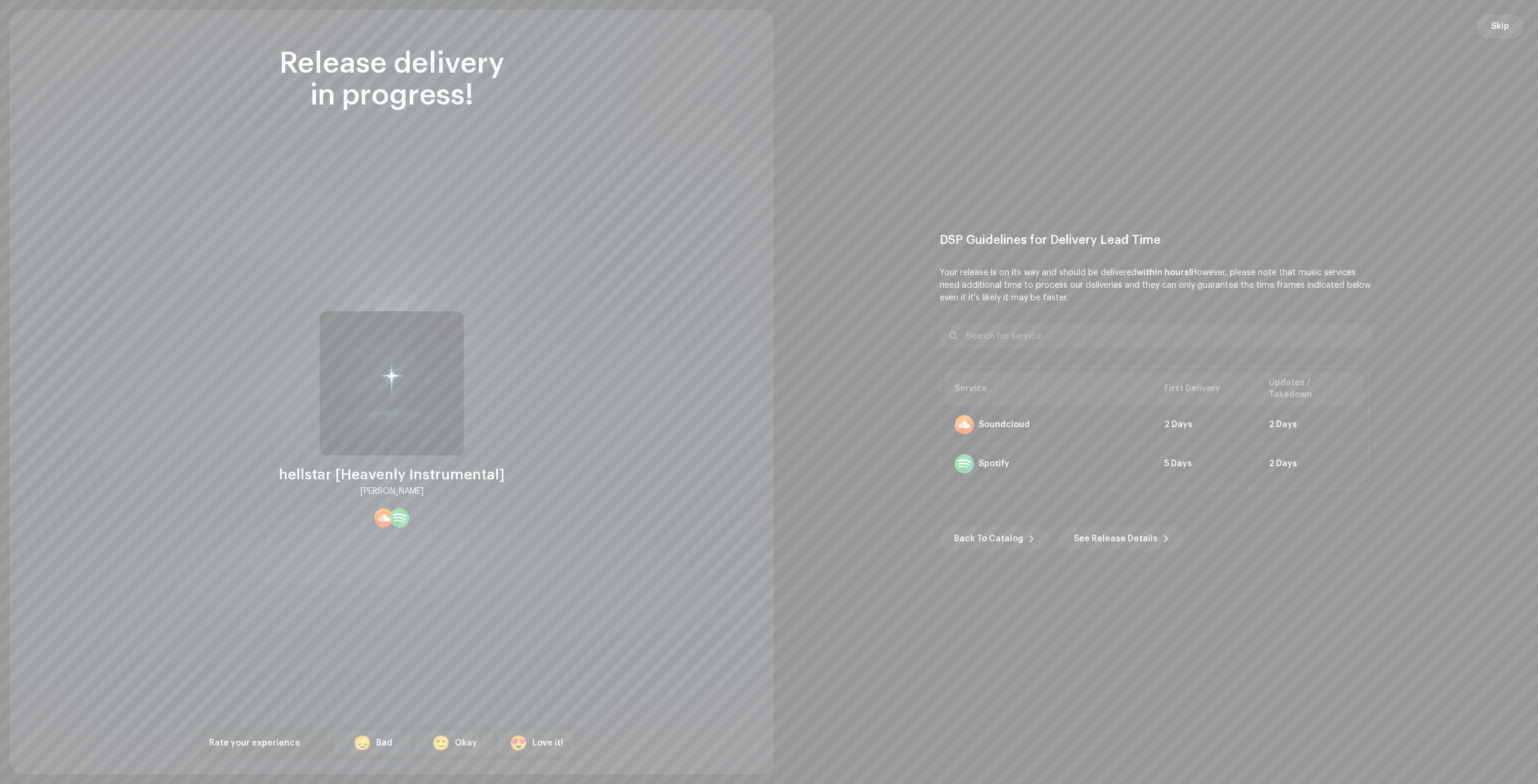
click at [1500, 29] on span "Skip" at bounding box center [1500, 26] width 18 height 24
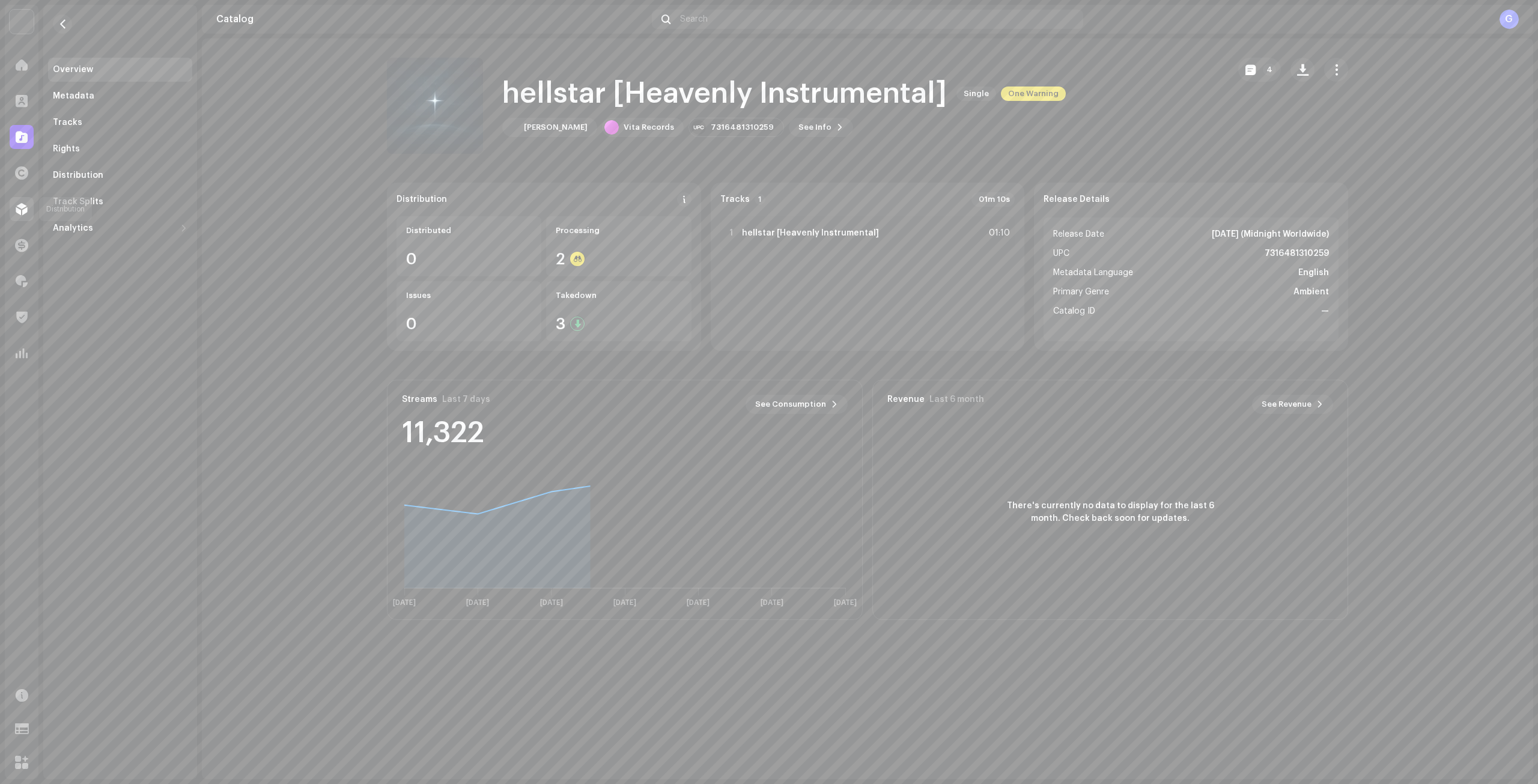
click at [26, 207] on span at bounding box center [22, 209] width 12 height 10
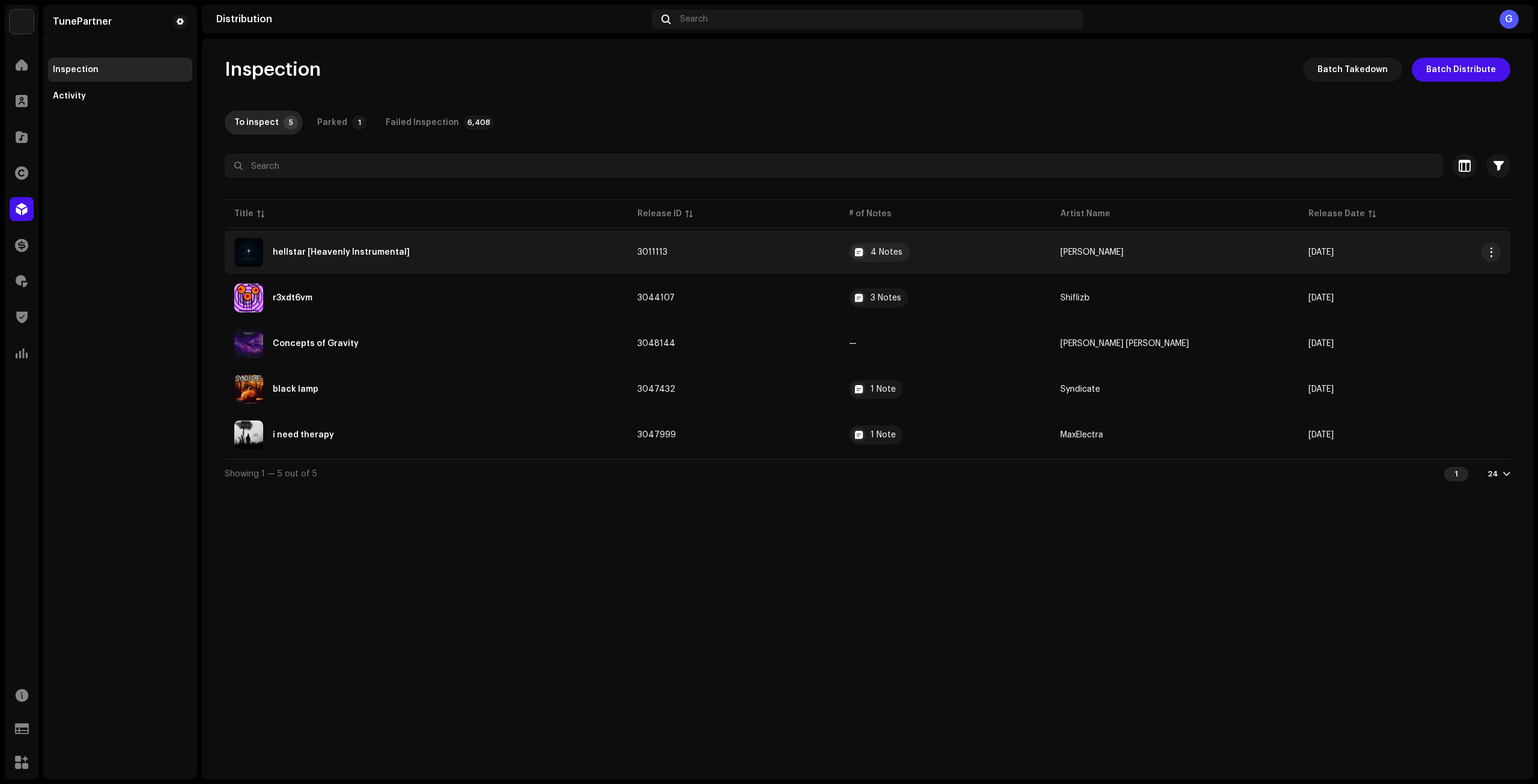
click at [544, 254] on div "hellstar [Heavenly Instrumental]" at bounding box center [426, 252] width 384 height 29
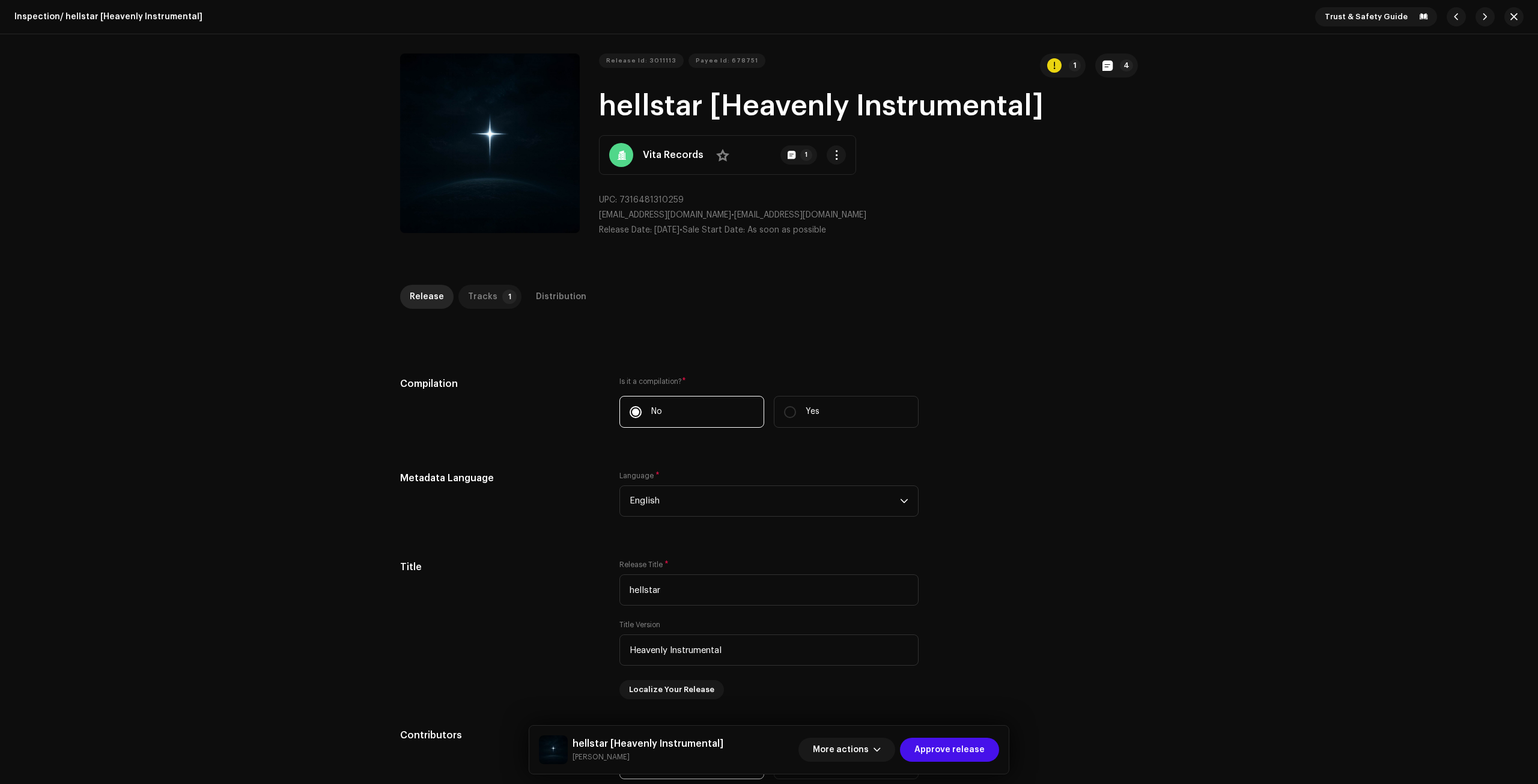
click at [485, 284] on div "Tracks" at bounding box center [482, 296] width 29 height 24
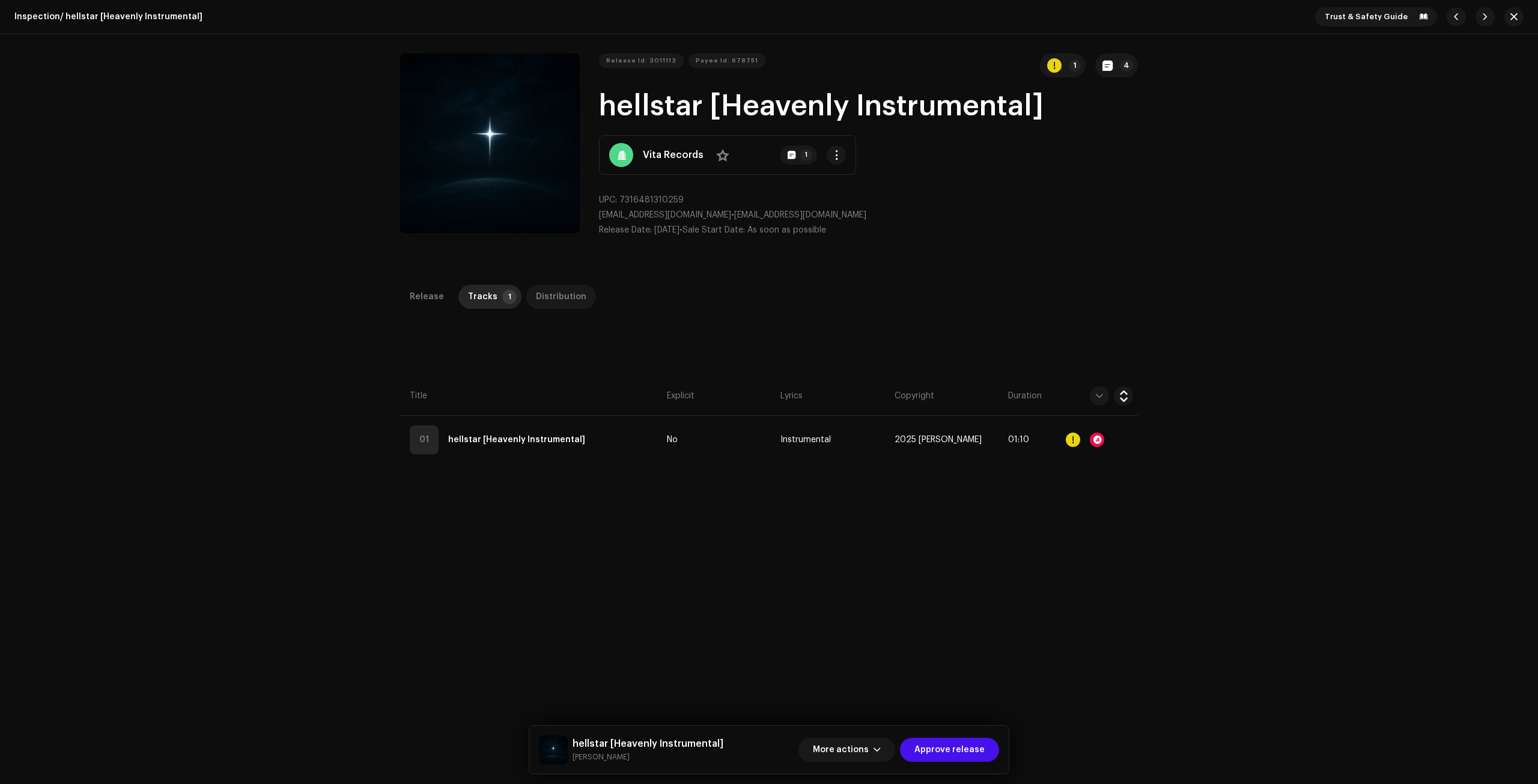
click at [551, 295] on div "Distribution" at bounding box center [561, 296] width 50 height 24
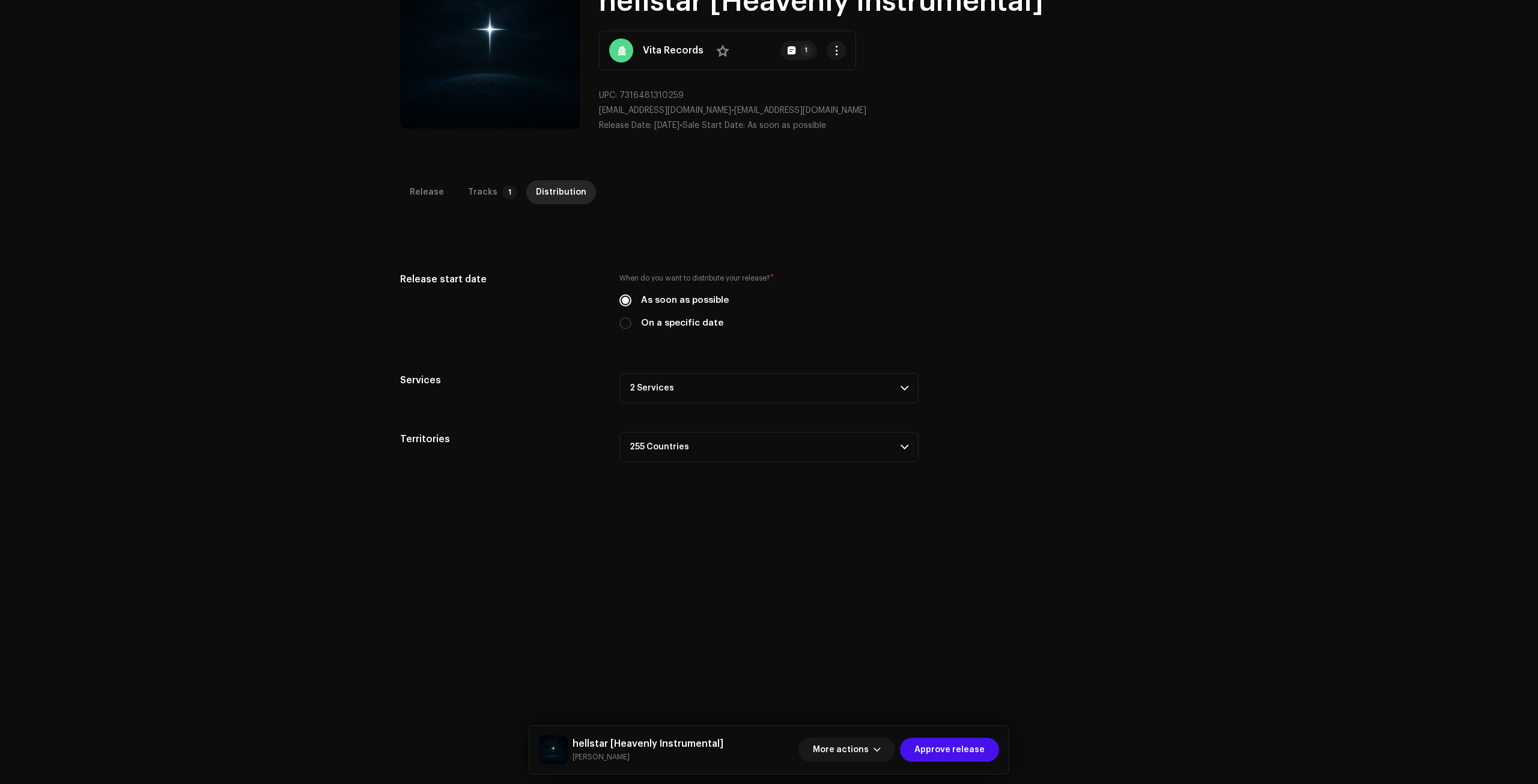
scroll to position [180, 0]
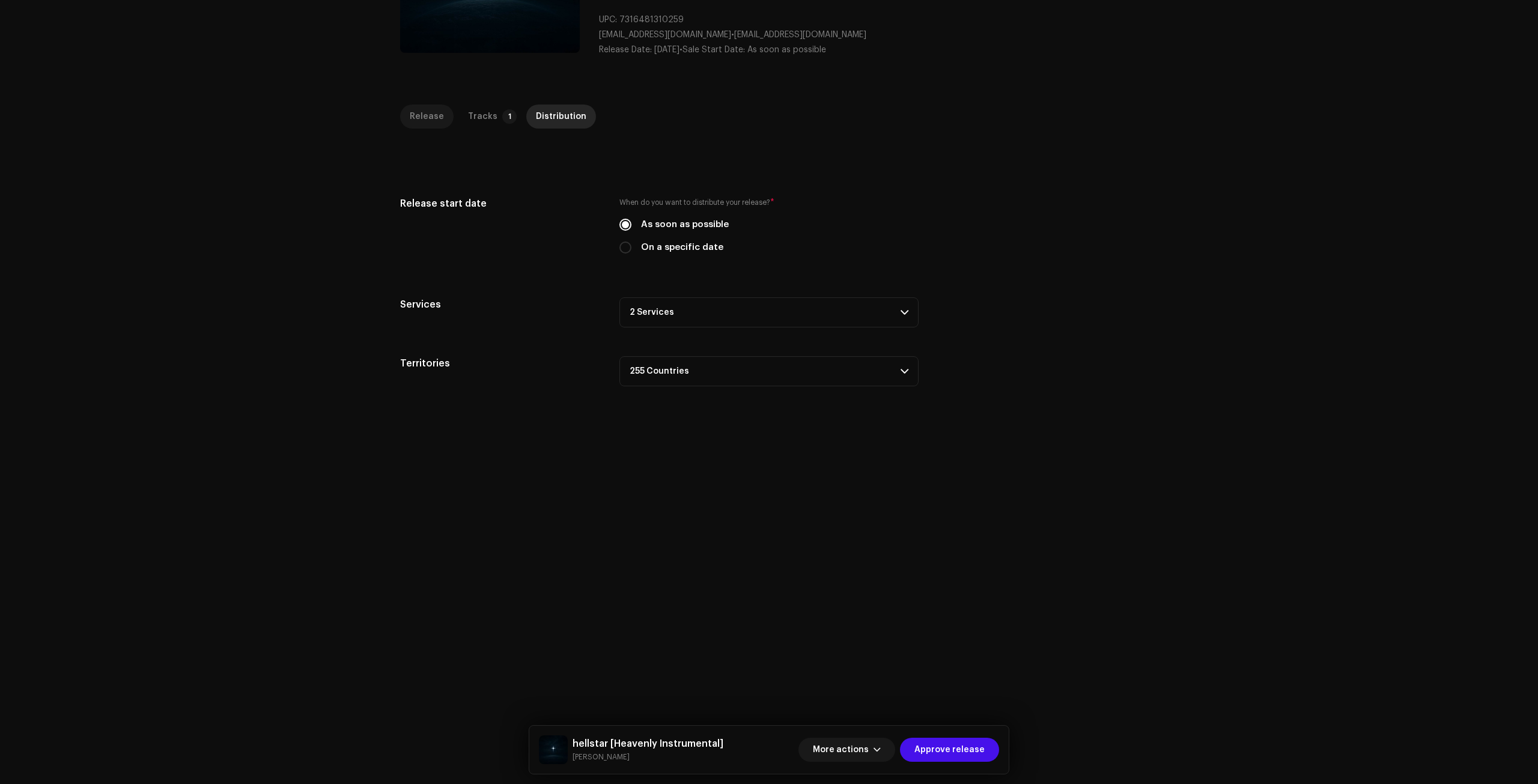
click at [439, 116] on p-tab "Release" at bounding box center [426, 116] width 54 height 24
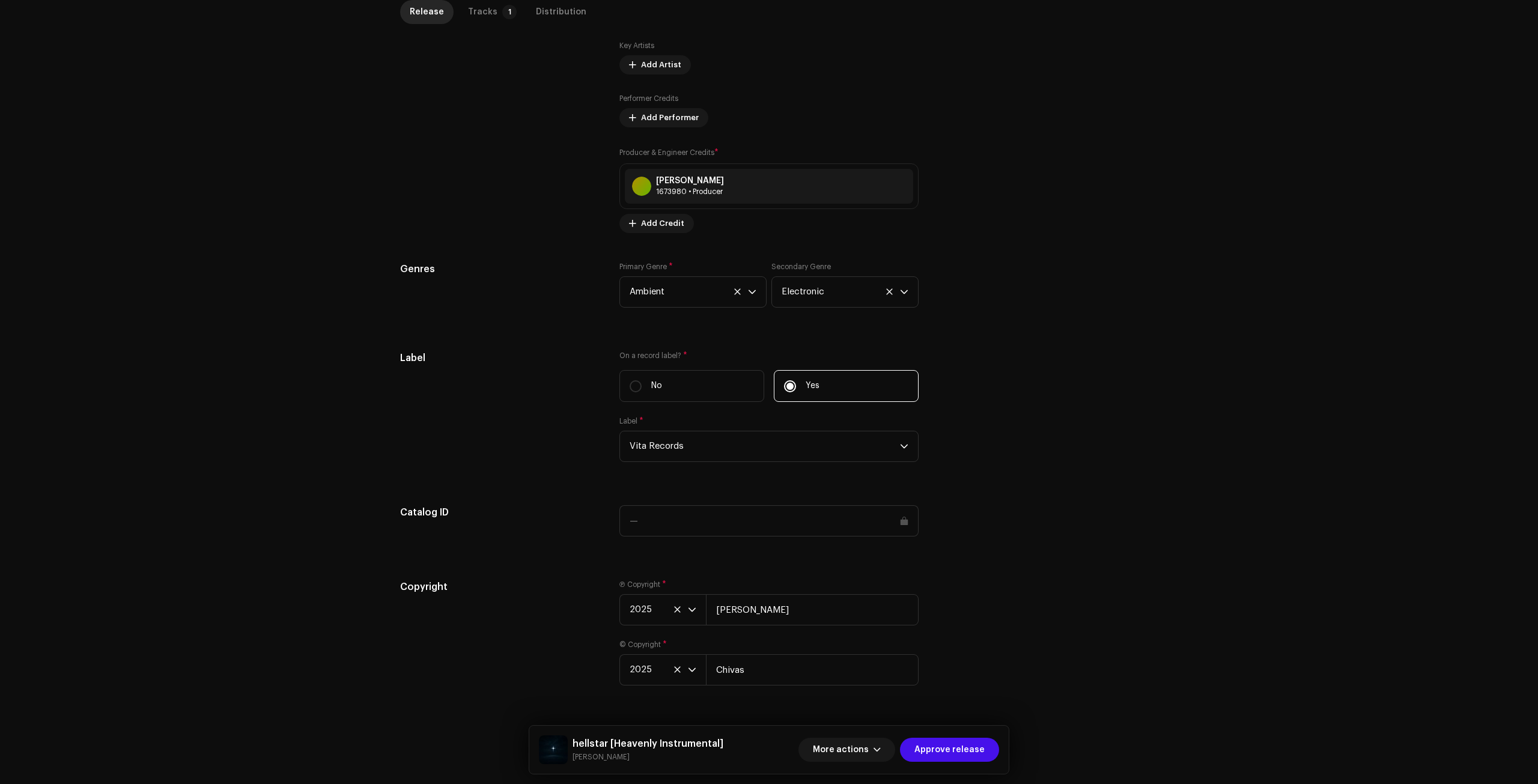
scroll to position [823, 0]
click at [955, 739] on span "Approve release" at bounding box center [950, 749] width 71 height 24
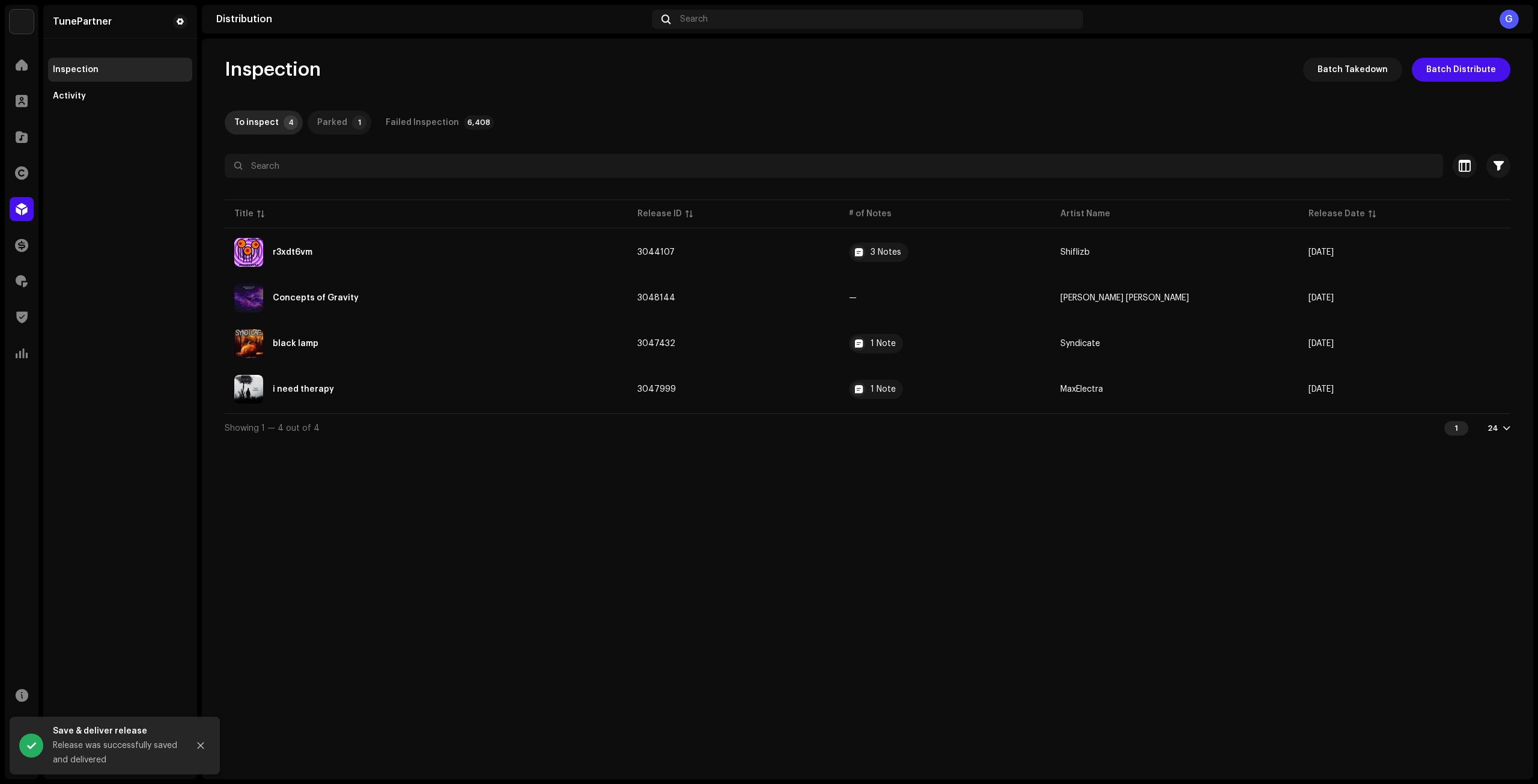
click at [352, 115] on p-badge "1" at bounding box center [359, 122] width 14 height 14
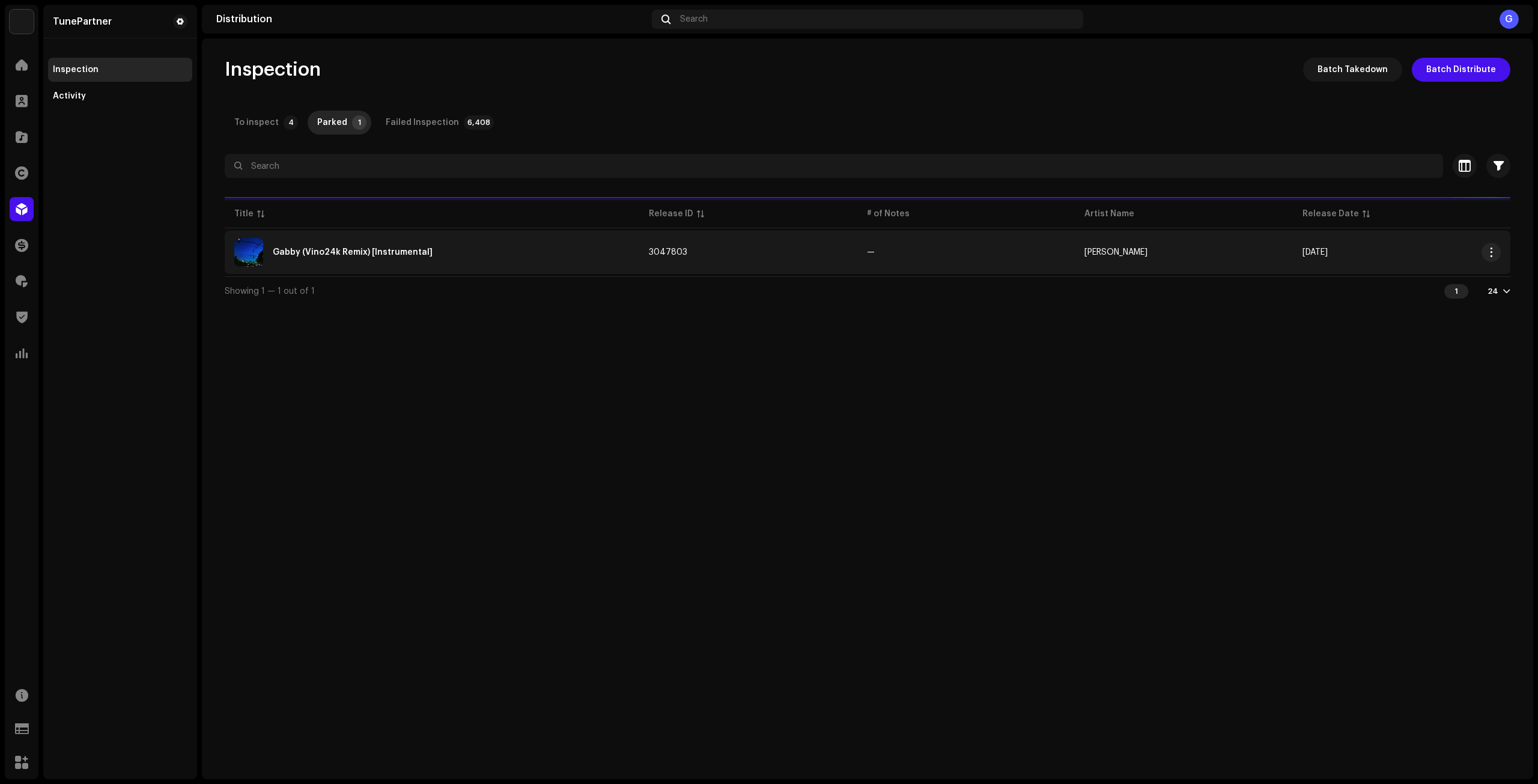
click at [545, 244] on div "Gabby (Vino24k Remix) [Instrumental]" at bounding box center [432, 252] width 395 height 29
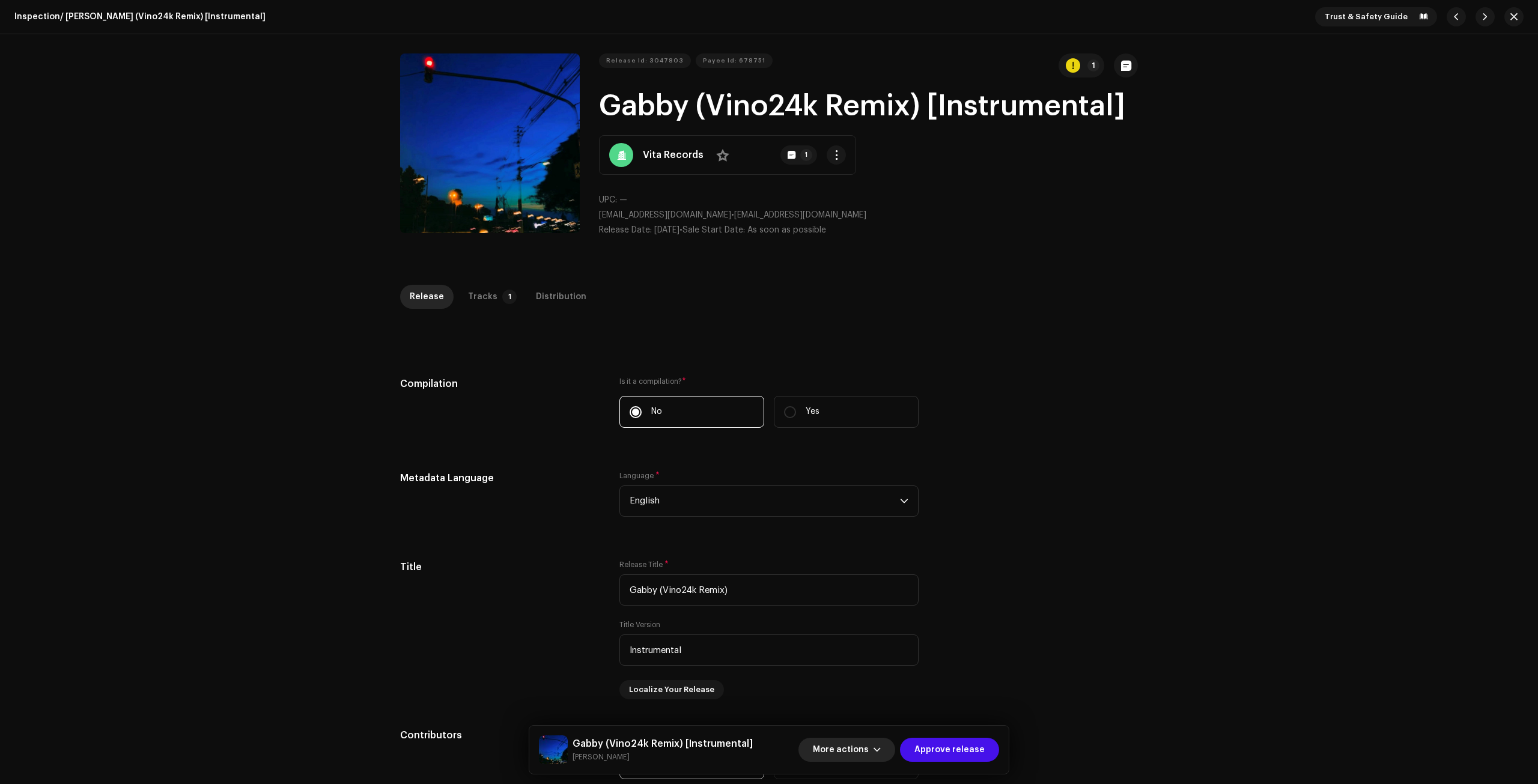
click at [837, 751] on span "More actions" at bounding box center [841, 749] width 56 height 24
click at [863, 671] on span "Fail & Return" at bounding box center [844, 672] width 54 height 10
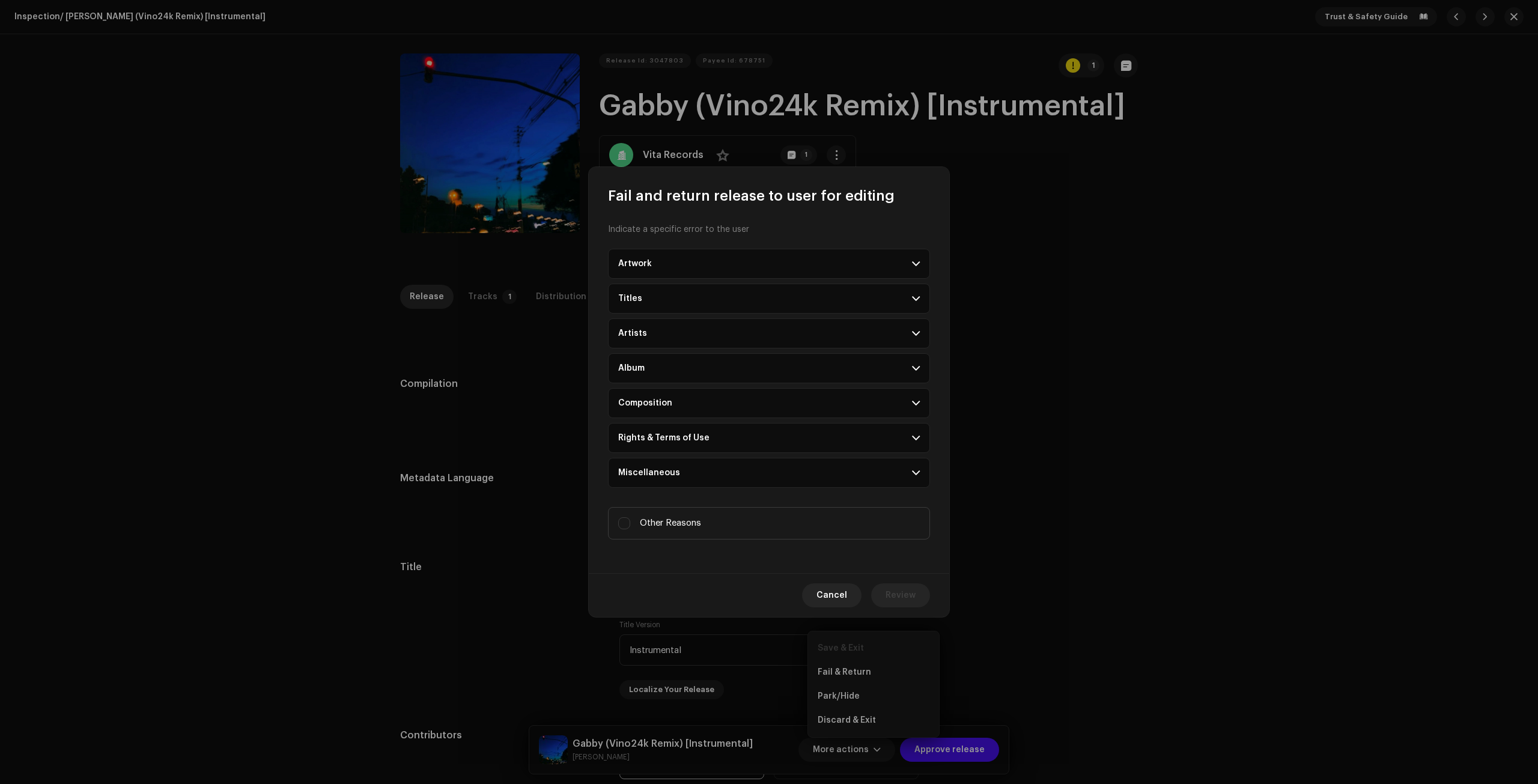
click at [700, 523] on span "Other Reasons" at bounding box center [670, 523] width 61 height 13
click at [630, 523] on input "Other Reasons" at bounding box center [625, 523] width 12 height 12
checkbox input "true"
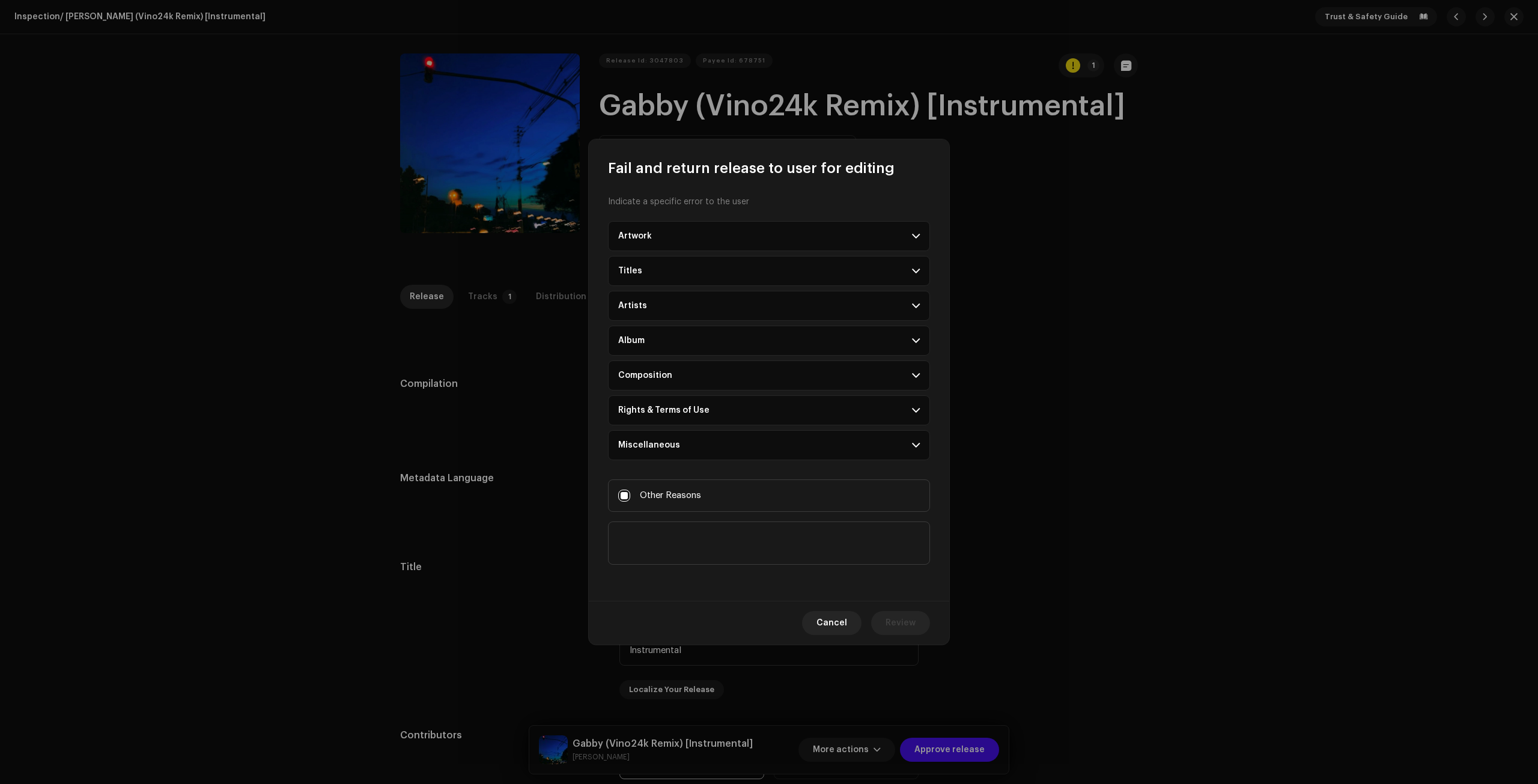
click at [700, 549] on textarea at bounding box center [769, 543] width 322 height 43
type textarea "Rejected as discussed."
click at [920, 616] on button "Review" at bounding box center [900, 622] width 59 height 24
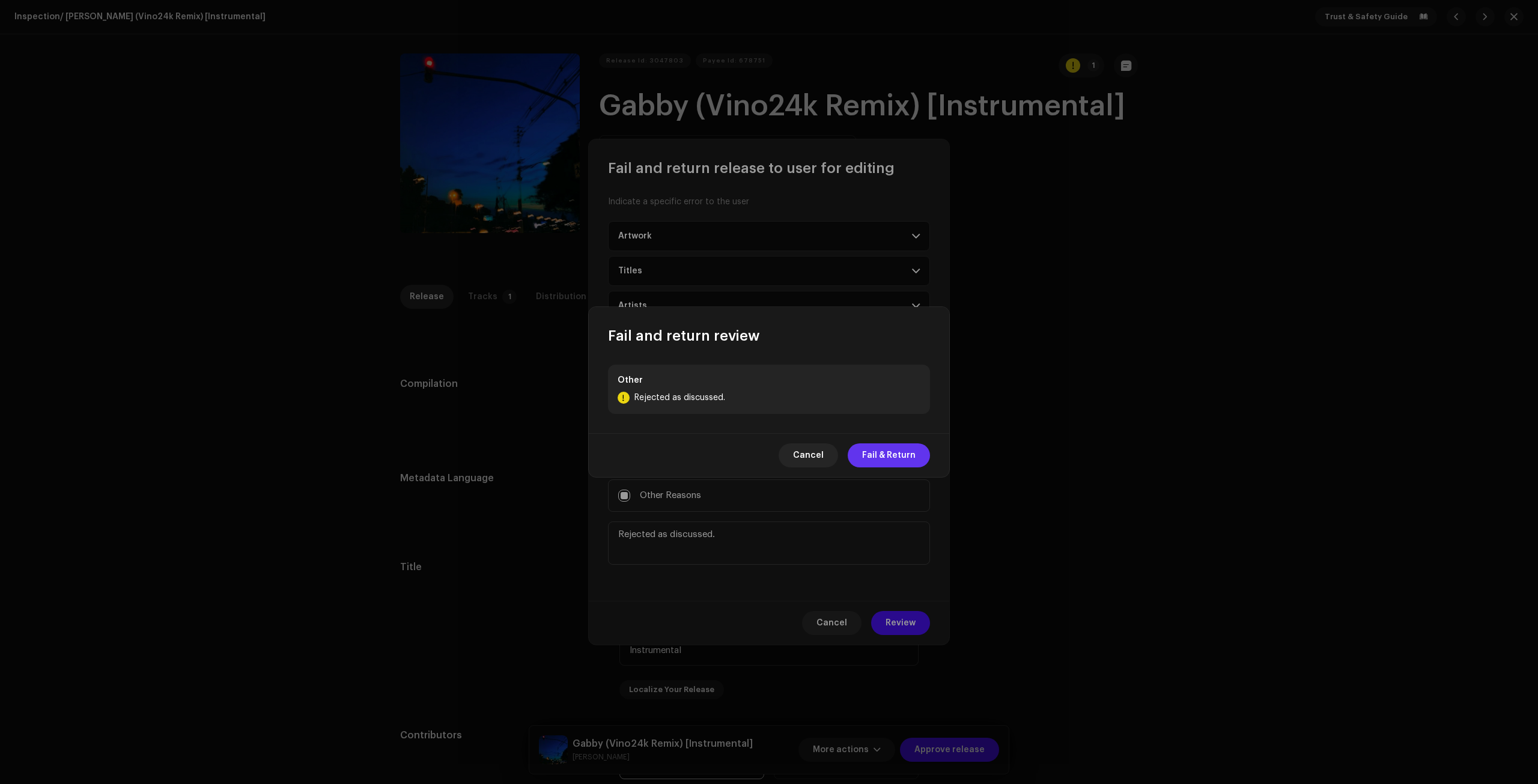
click at [910, 462] on span "Fail & Return" at bounding box center [889, 455] width 54 height 24
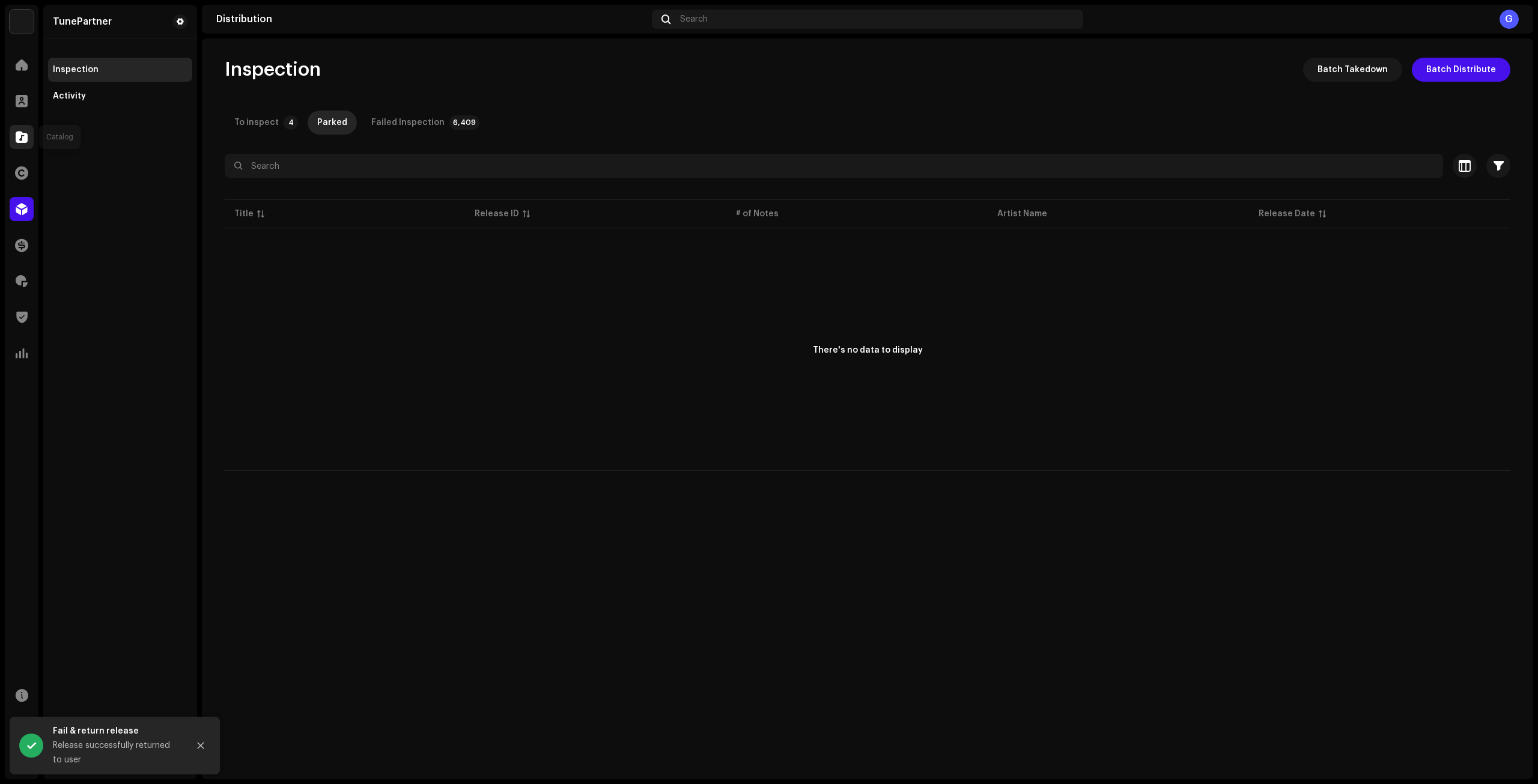
click at [21, 136] on span at bounding box center [22, 137] width 12 height 10
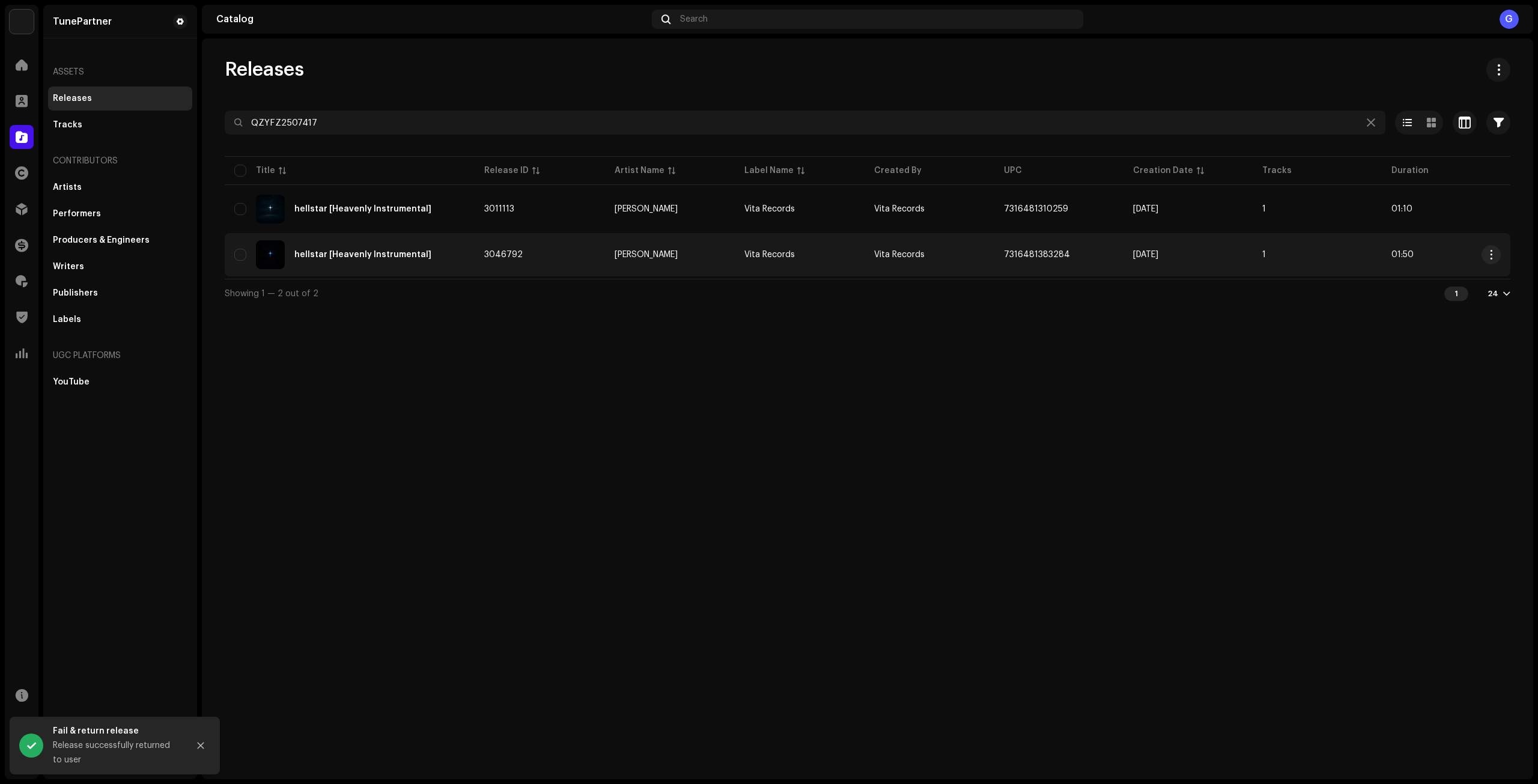
click at [453, 257] on div "hellstar [Heavenly Instrumental]" at bounding box center [350, 255] width 231 height 29
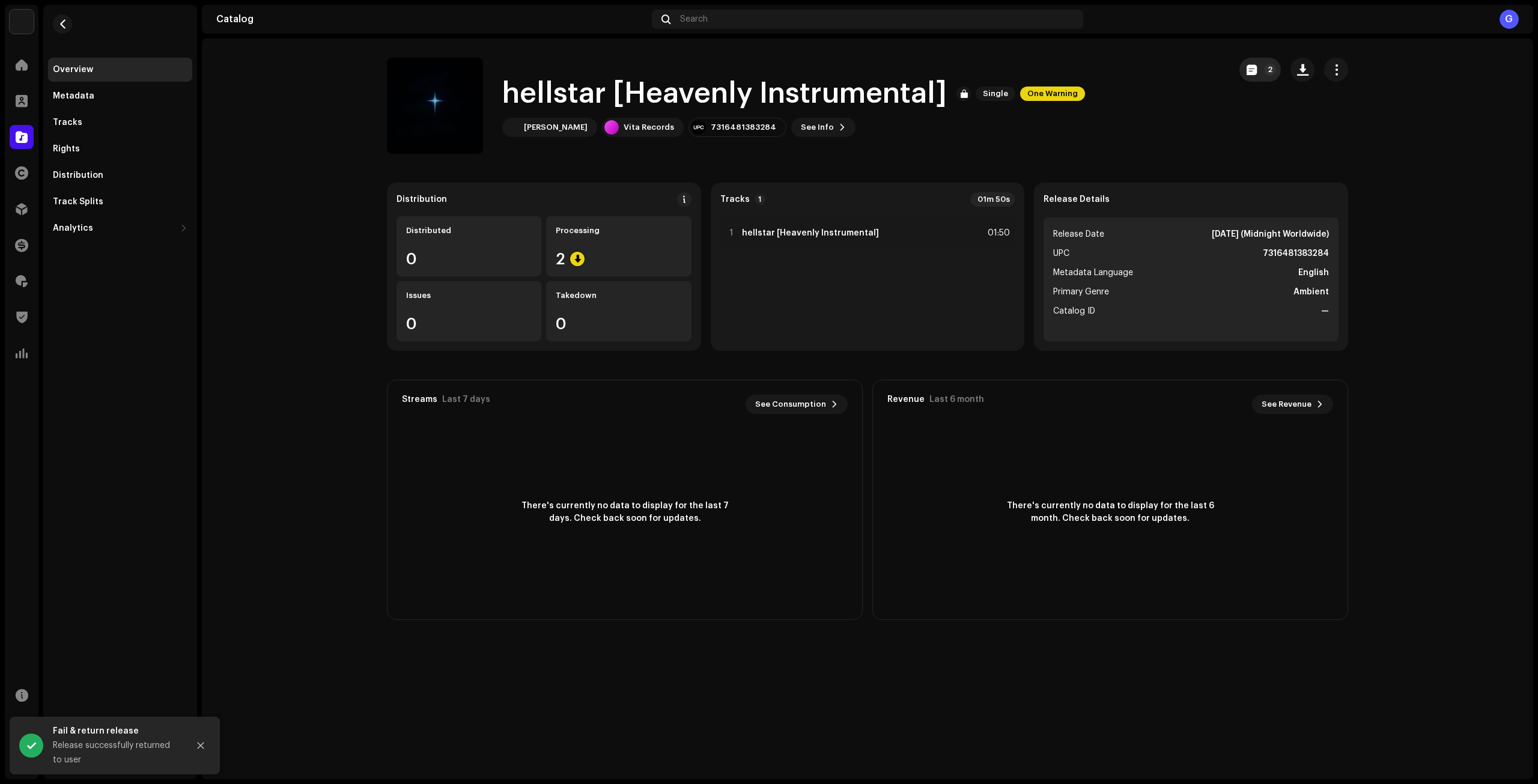
click at [1272, 70] on p-badge "2" at bounding box center [1270, 70] width 12 height 12
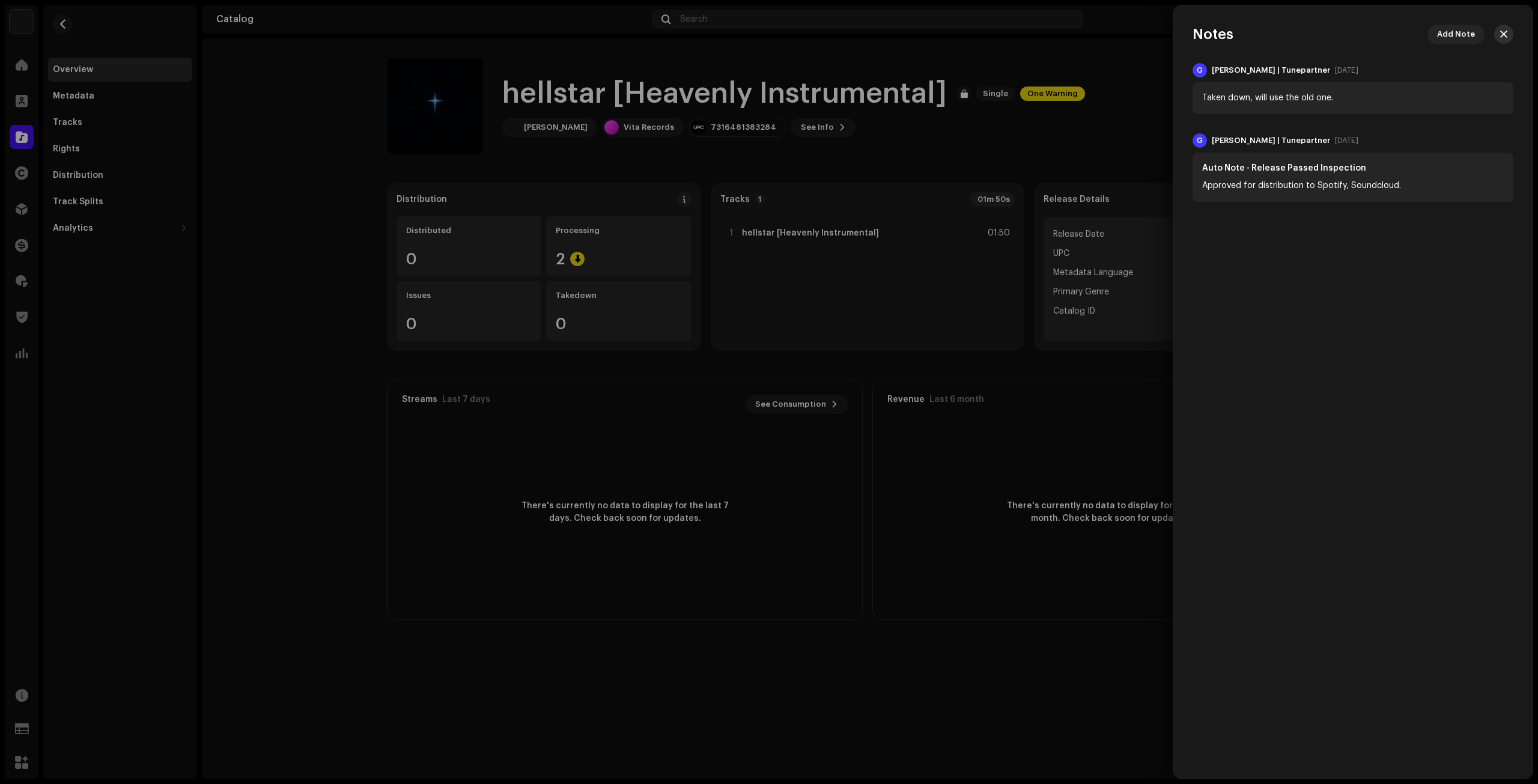
click at [1500, 33] on button "button" at bounding box center [1504, 34] width 19 height 19
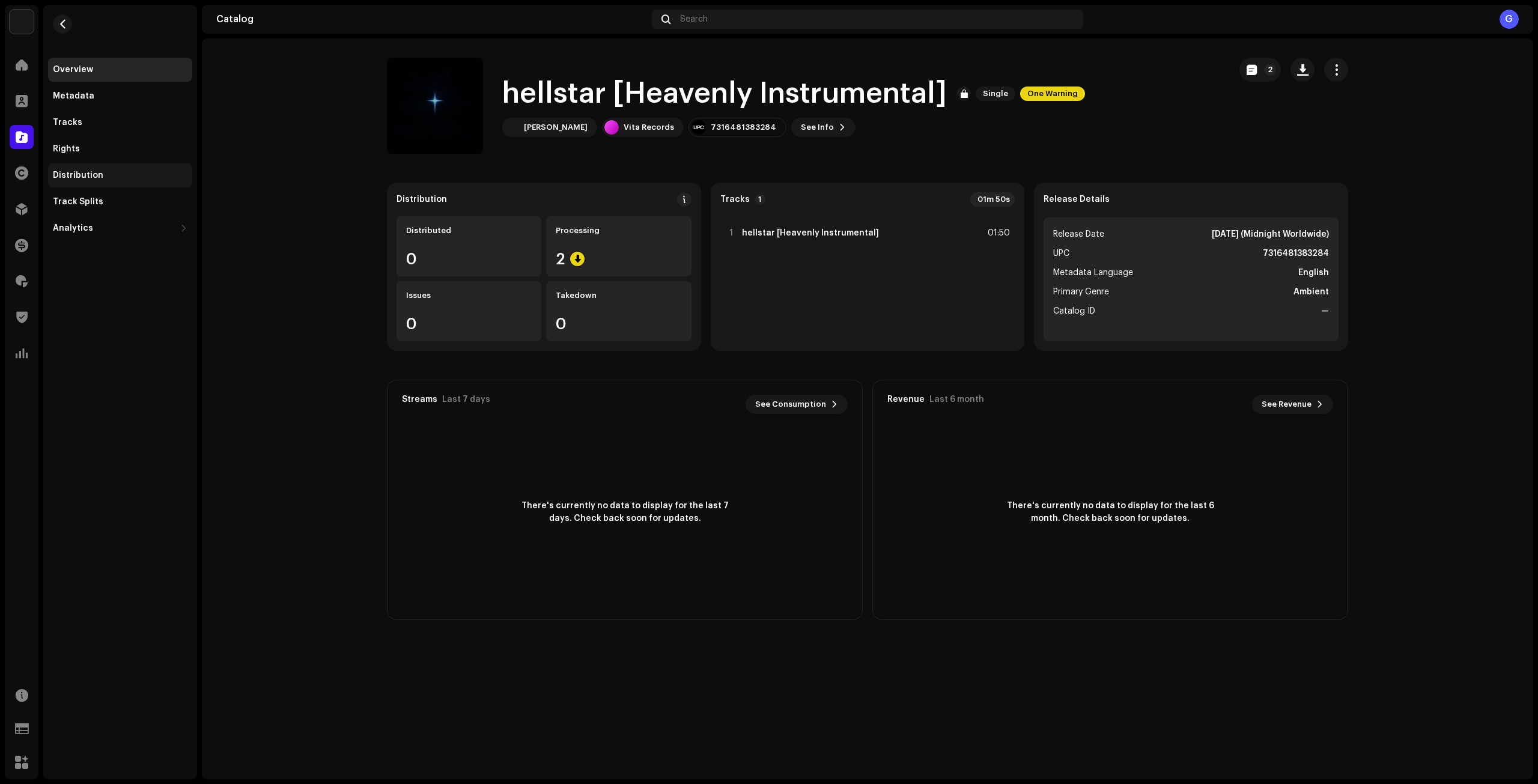
click at [131, 175] on div "Distribution" at bounding box center [120, 175] width 134 height 10
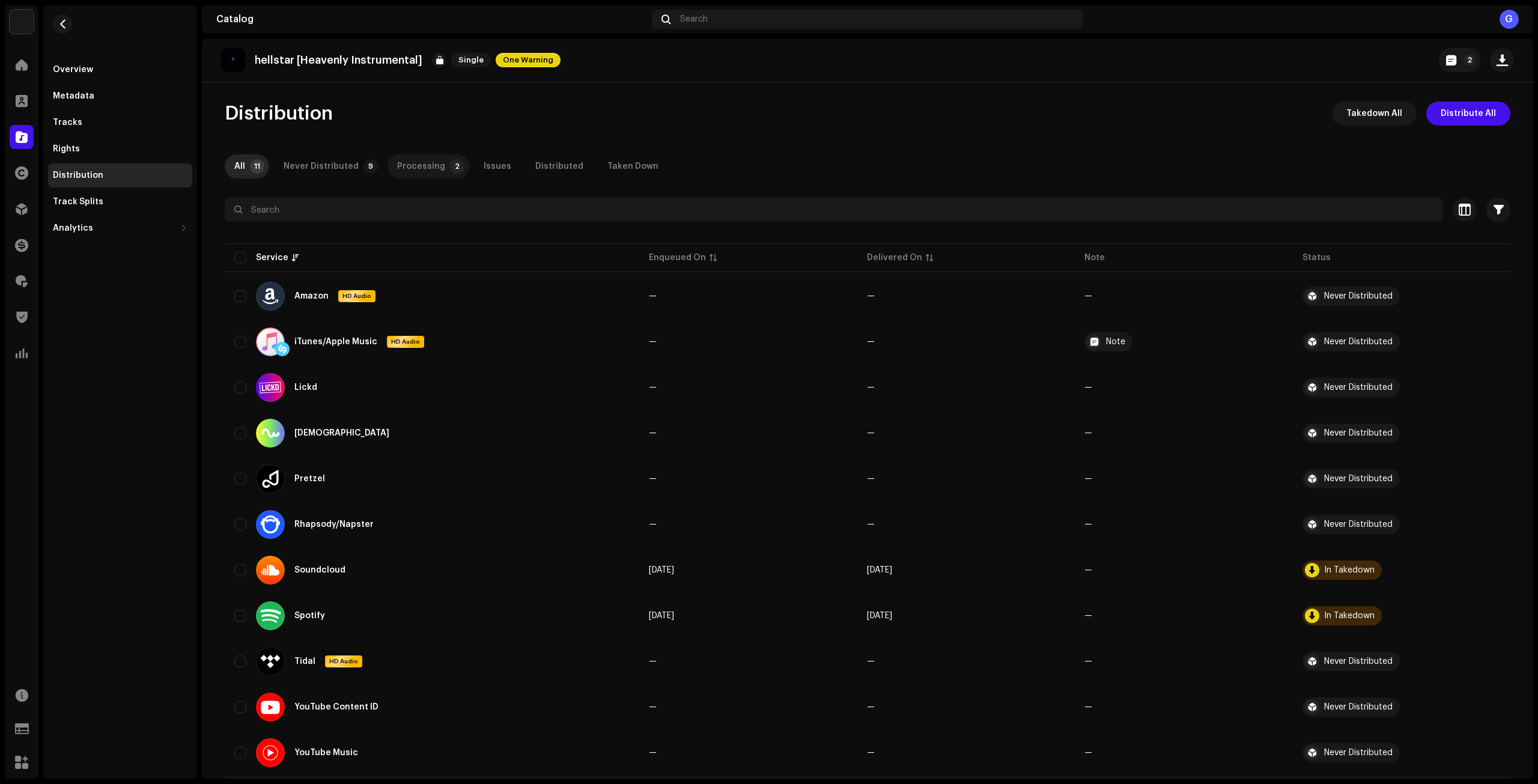
click at [422, 165] on div "Processing" at bounding box center [421, 166] width 48 height 24
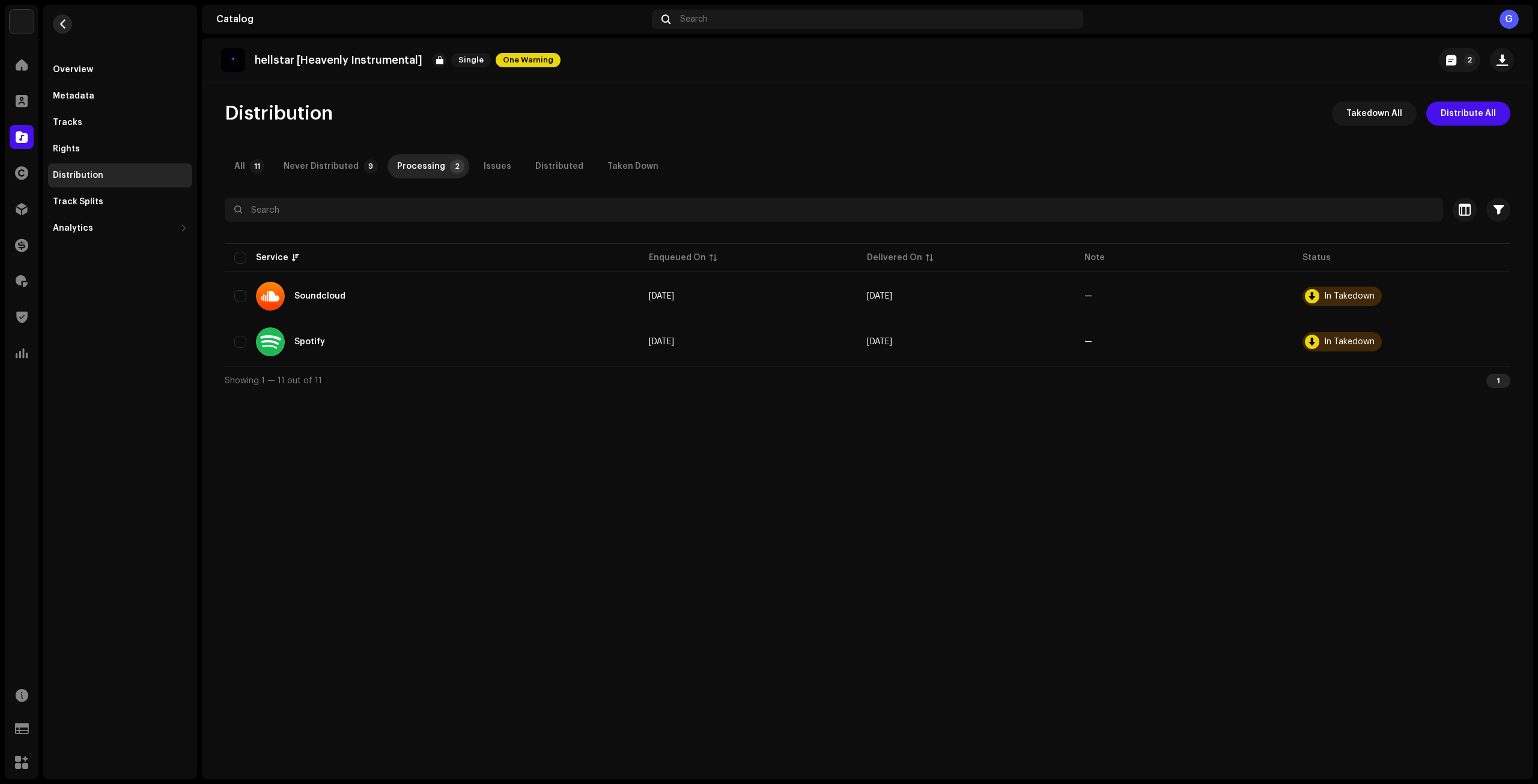
click at [64, 25] on span "button" at bounding box center [62, 24] width 9 height 10
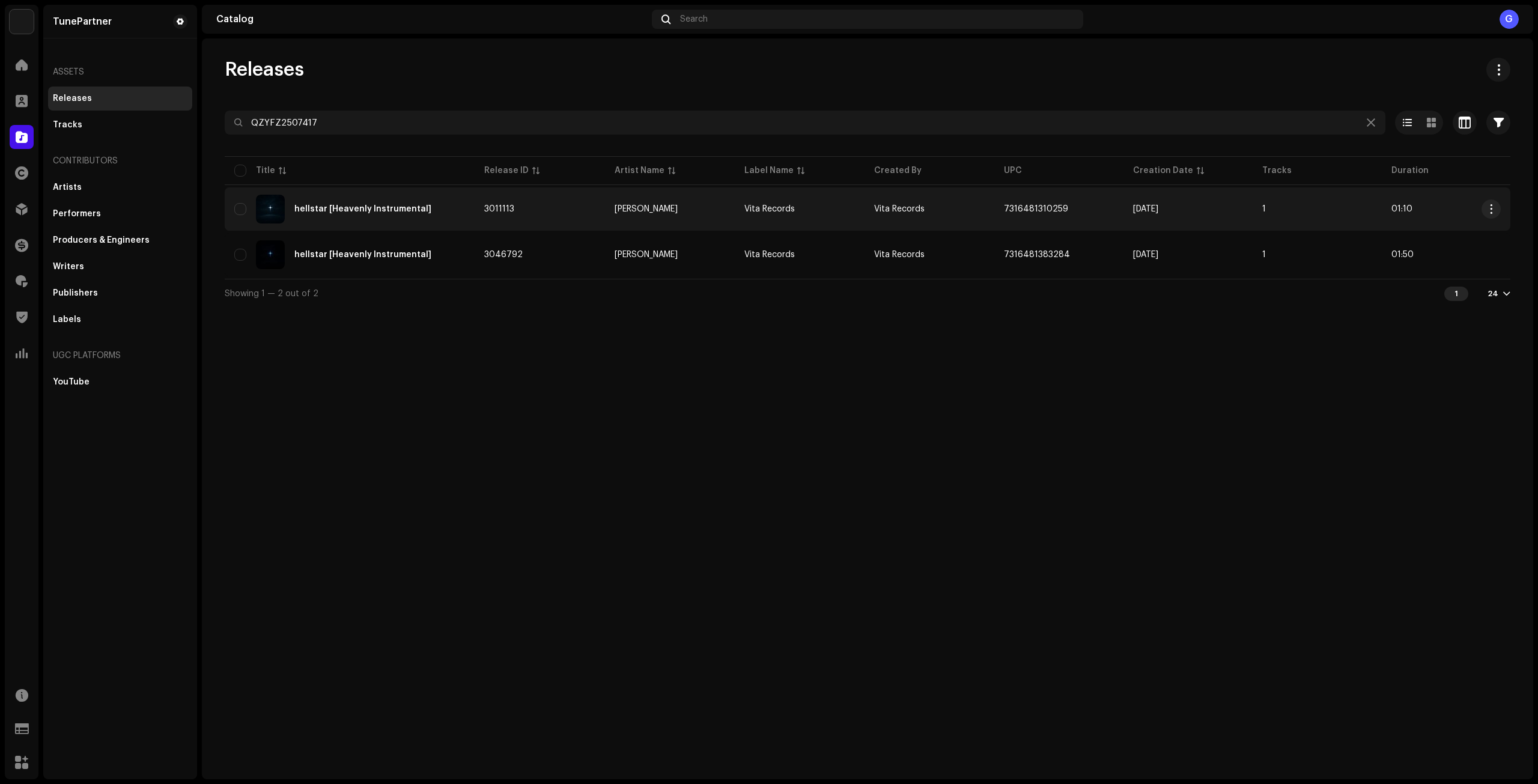
click at [456, 204] on div "hellstar [Heavenly Instrumental]" at bounding box center [350, 209] width 231 height 29
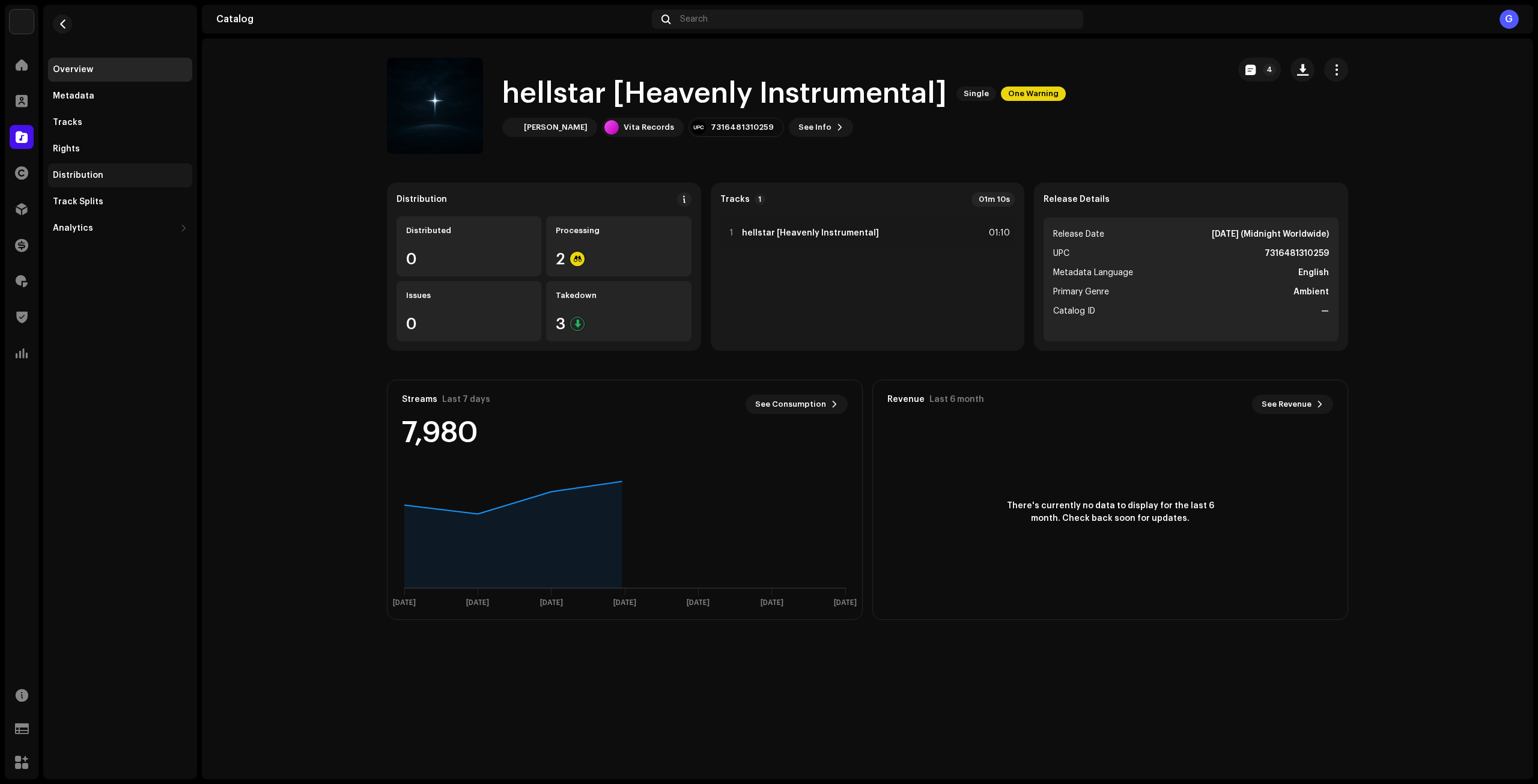
click at [103, 176] on div "Distribution" at bounding box center [120, 175] width 134 height 10
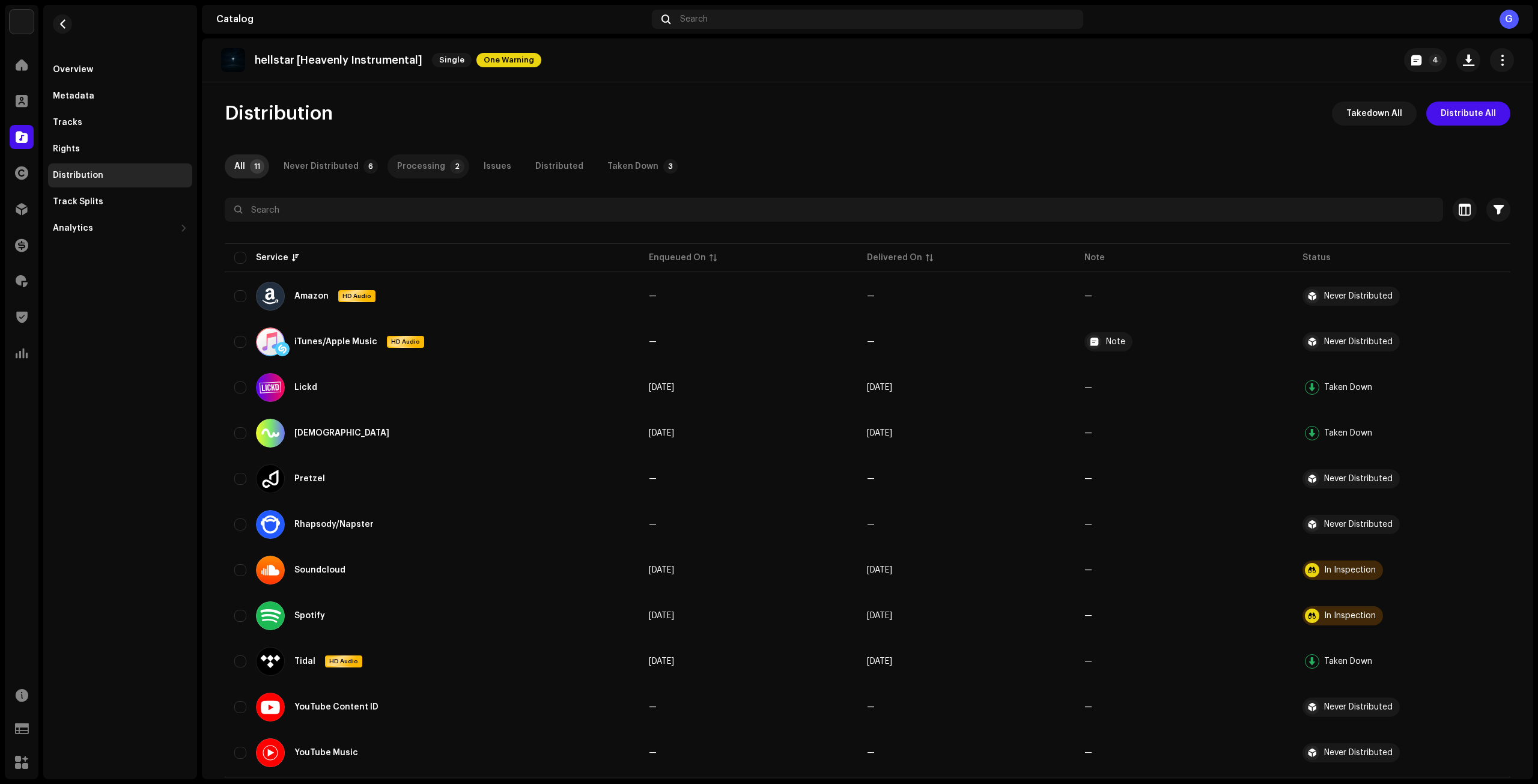
click at [450, 162] on p-badge "2" at bounding box center [457, 166] width 14 height 14
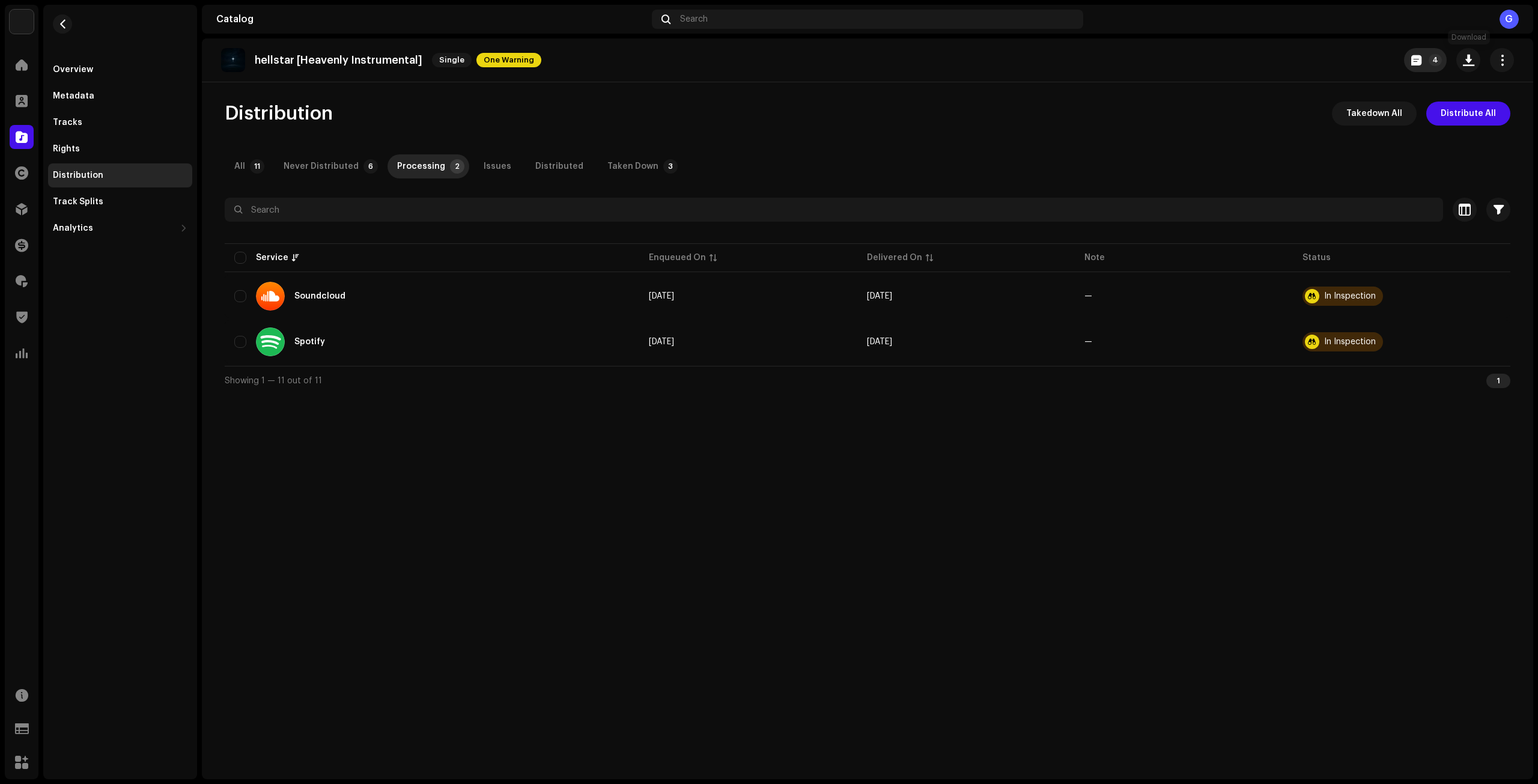
click at [1435, 59] on p-badge "4" at bounding box center [1435, 60] width 13 height 12
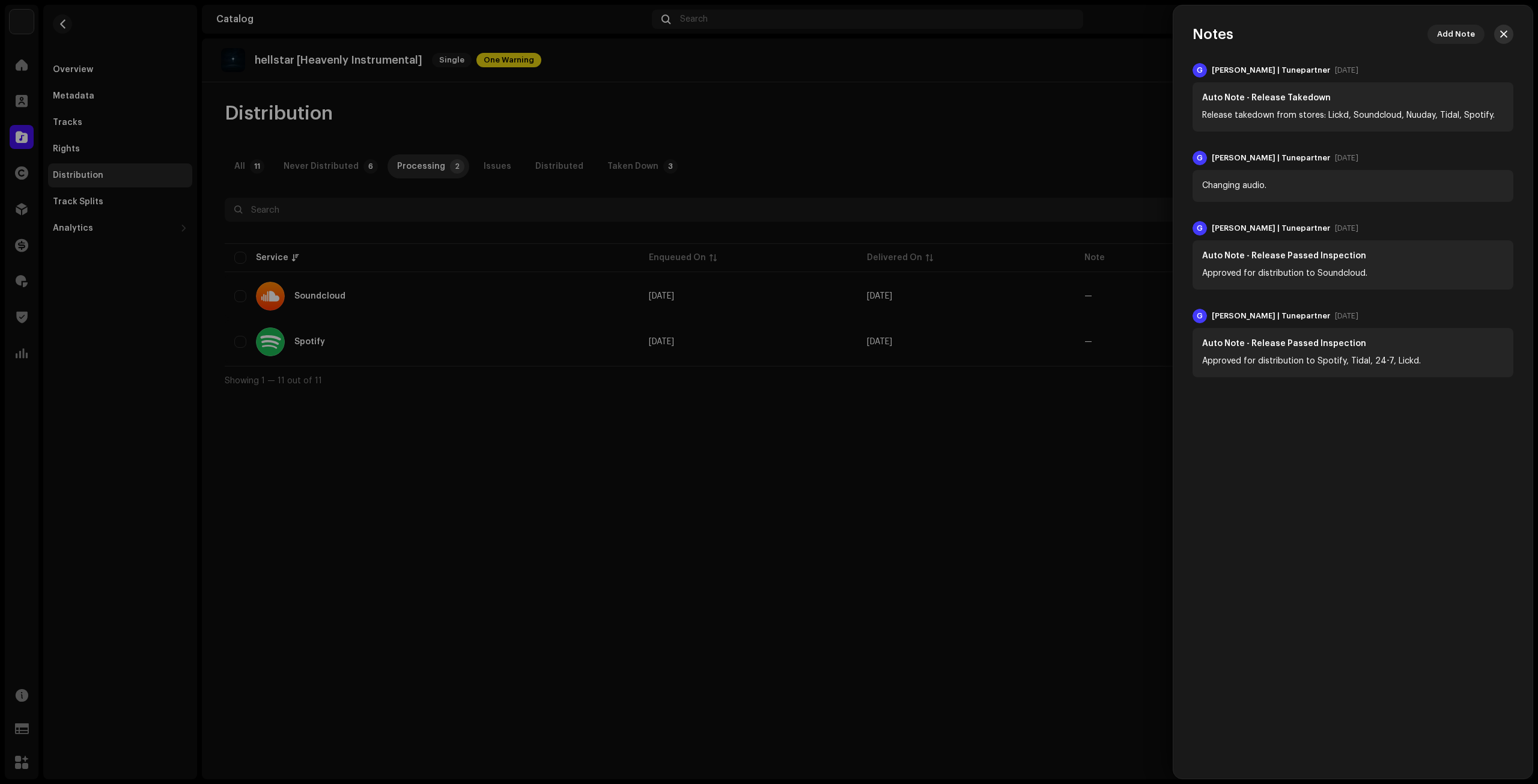
click at [1509, 39] on button "button" at bounding box center [1504, 34] width 19 height 19
